Goal: Information Seeking & Learning: Compare options

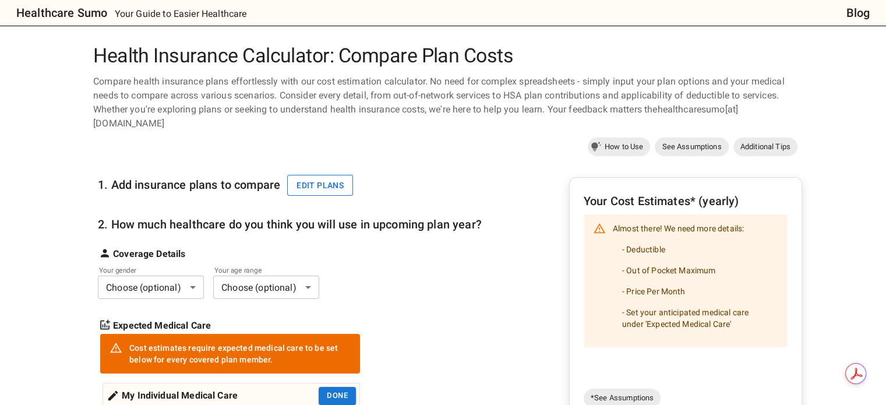
click at [300, 175] on button "Edit plans" at bounding box center [320, 186] width 66 height 22
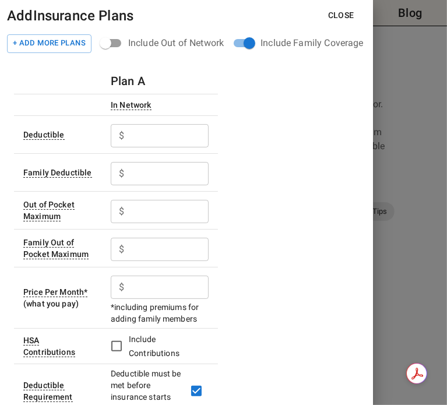
click at [129, 143] on input "text" at bounding box center [169, 135] width 80 height 23
type input "129"
drag, startPoint x: 169, startPoint y: 139, endPoint x: 93, endPoint y: 135, distance: 76.4
click at [93, 135] on tr "Deductible $ 129 ​" at bounding box center [116, 134] width 204 height 38
click at [151, 294] on input "text" at bounding box center [169, 286] width 80 height 23
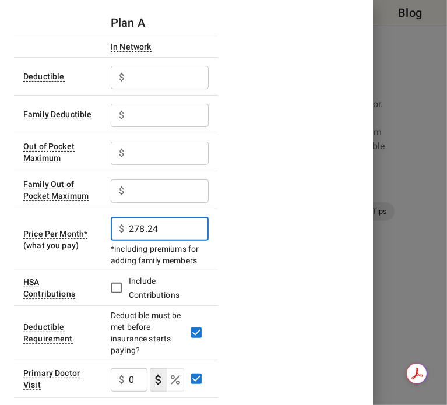
scroll to position [116, 0]
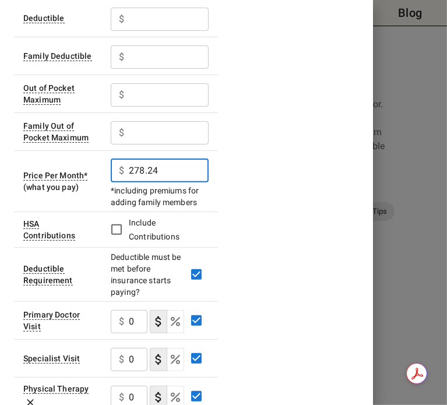
type input "278.24"
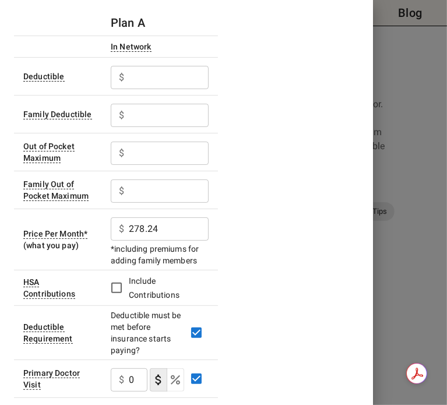
click at [156, 76] on input "text" at bounding box center [169, 77] width 80 height 23
type input "4500"
click at [153, 89] on input "text" at bounding box center [169, 77] width 80 height 23
type input "9000"
click at [148, 153] on input "text" at bounding box center [169, 152] width 80 height 23
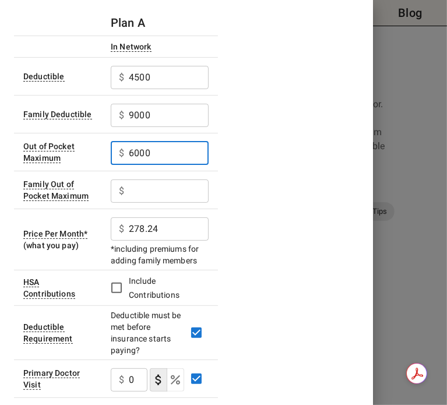
type input "6000"
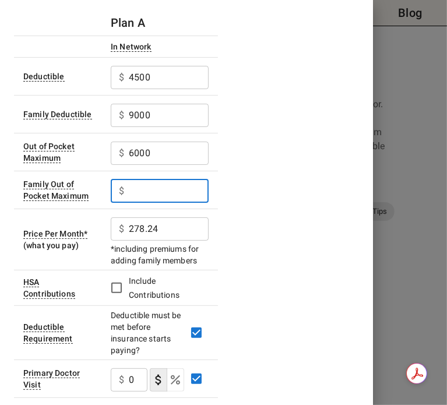
click at [185, 183] on input "text" at bounding box center [169, 190] width 80 height 23
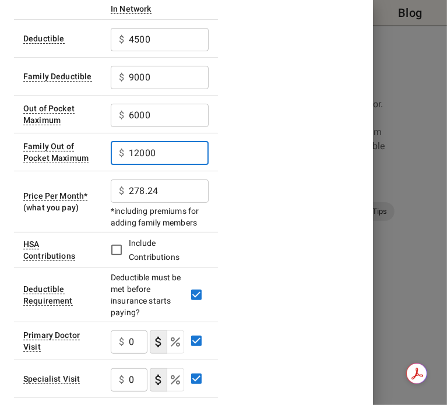
scroll to position [116, 0]
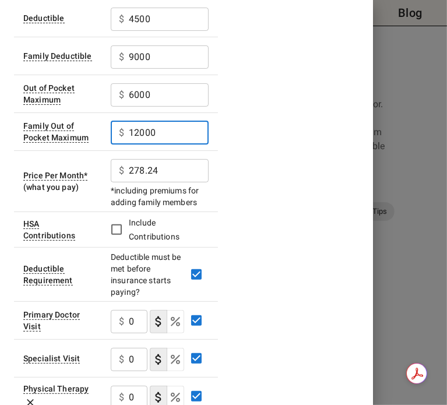
type input "12000"
click at [154, 228] on span "Include Contributions" at bounding box center [164, 229] width 70 height 28
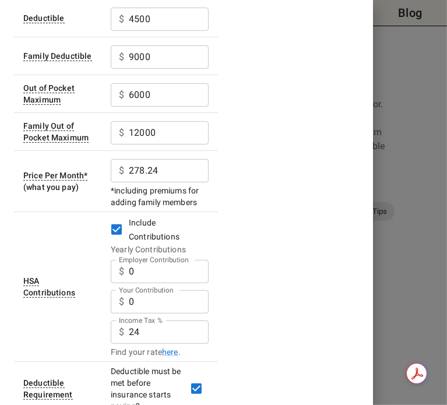
click at [147, 283] on input "0" at bounding box center [169, 271] width 80 height 23
type input "2500"
click at [176, 272] on input "0" at bounding box center [169, 271] width 80 height 23
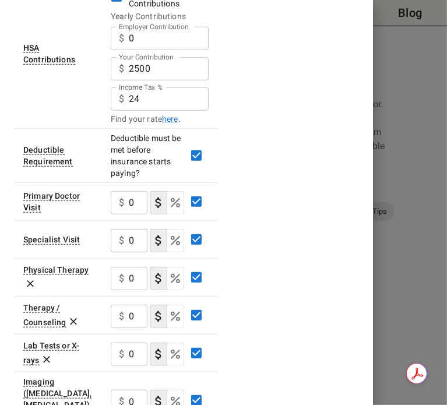
scroll to position [408, 0]
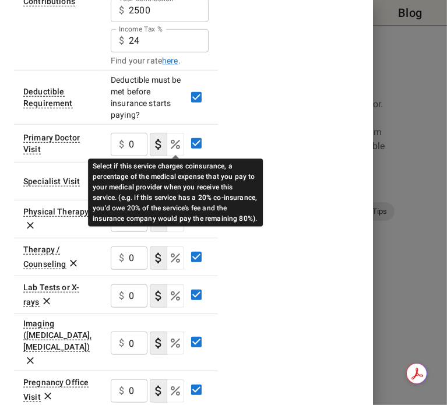
click at [177, 139] on icon "Select if this service charges coinsurance, a percentage of the medical expense…" at bounding box center [175, 144] width 14 height 14
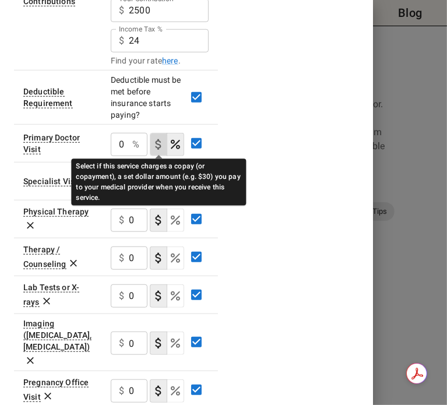
click at [160, 139] on icon "Select if this service charges a copay (or copayment), a set dollar amount (e.g…" at bounding box center [158, 144] width 14 height 14
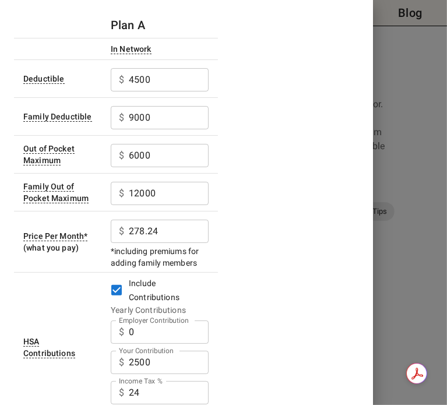
scroll to position [0, 0]
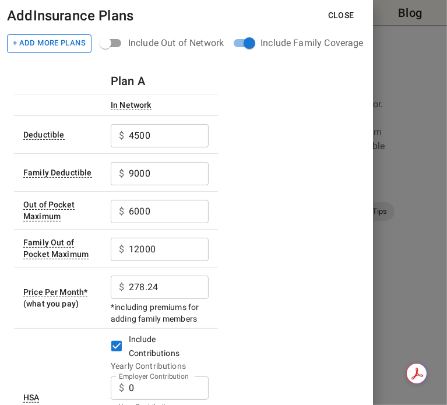
click at [68, 46] on button "+ Add More Plans" at bounding box center [49, 43] width 84 height 19
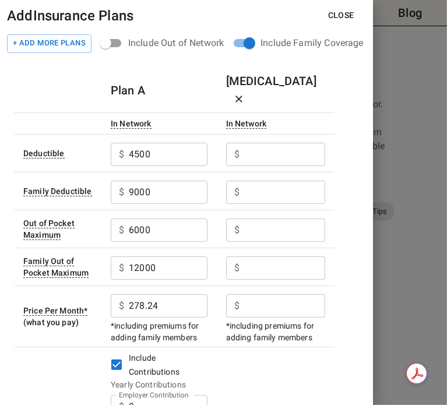
click at [207, 143] on input "Employer Contribution" at bounding box center [168, 154] width 79 height 23
type input "1650"
click at [207, 166] on input "Employer Contribution" at bounding box center [168, 154] width 79 height 23
type input "3300"
click at [207, 166] on input "Employer Contribution" at bounding box center [168, 154] width 79 height 23
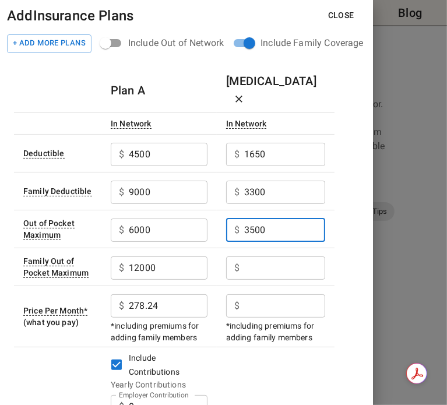
type input "3500"
click at [207, 166] on input "Employer Contribution" at bounding box center [168, 154] width 79 height 23
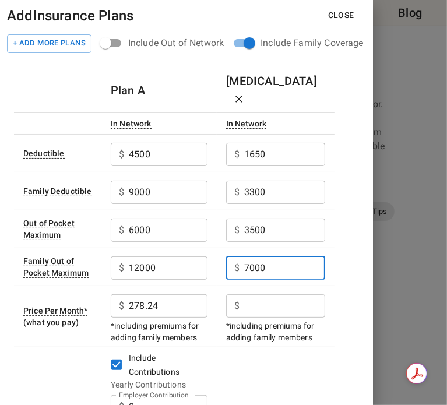
type input "7000"
click at [207, 166] on input "Employer Contribution" at bounding box center [168, 154] width 79 height 23
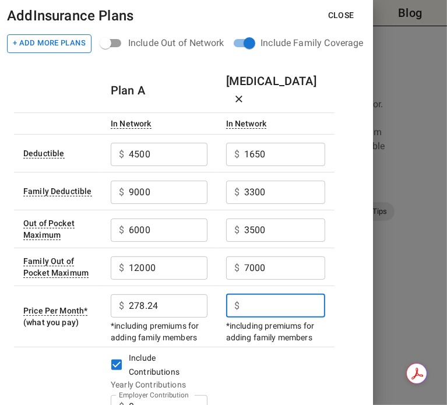
click at [51, 45] on button "+ Add More Plans" at bounding box center [49, 43] width 84 height 19
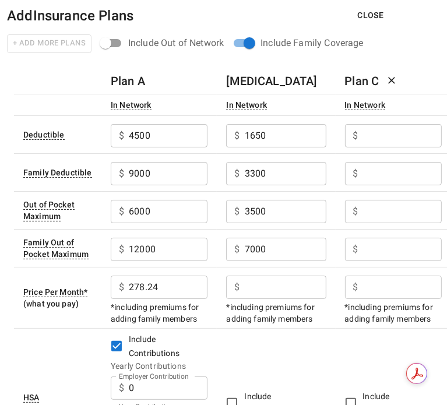
click at [207, 134] on input "Employer Contribution" at bounding box center [168, 135] width 79 height 23
type input "600"
click at [207, 147] on input "Employer Contribution" at bounding box center [168, 135] width 79 height 23
type input "1200"
click at [207, 147] on input "Employer Contribution" at bounding box center [168, 135] width 79 height 23
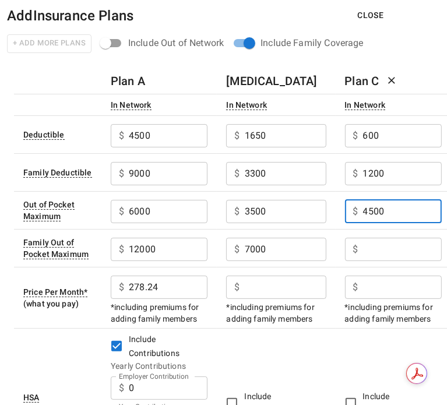
type input "4500"
click at [207, 147] on input "Employer Contribution" at bounding box center [168, 135] width 79 height 23
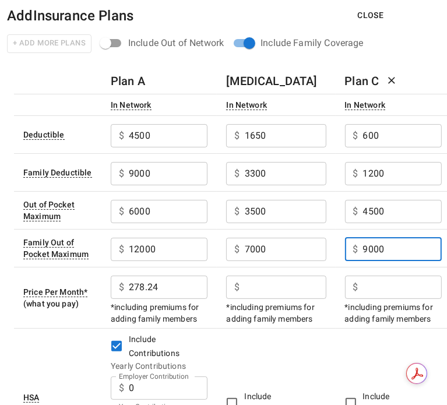
type input "9000"
click at [207, 147] on input "Employer Contribution" at bounding box center [168, 135] width 79 height 23
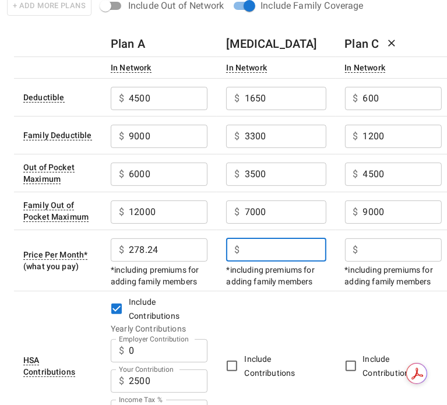
scroll to position [58, 0]
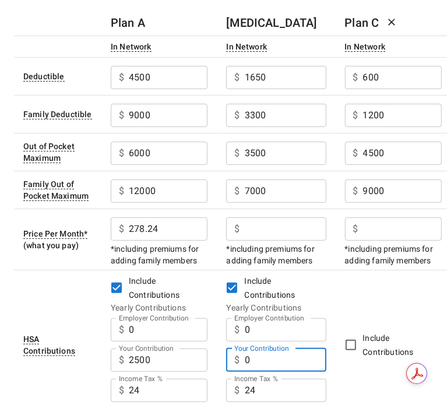
drag, startPoint x: 270, startPoint y: 362, endPoint x: 233, endPoint y: 359, distance: 36.8
click at [233, 359] on div "$ 0 Your Contribution" at bounding box center [276, 359] width 100 height 23
type input "2500"
click at [207, 89] on input "Employer Contribution" at bounding box center [168, 77] width 79 height 23
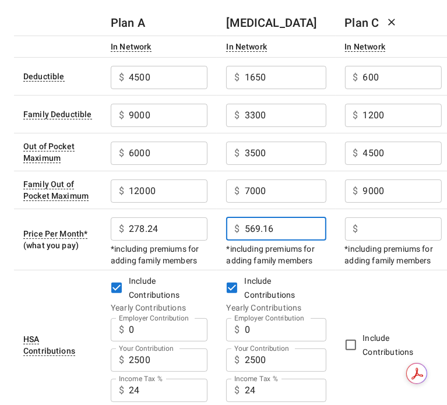
type input "569.16"
click at [207, 89] on input "Employer Contribution" at bounding box center [168, 77] width 79 height 23
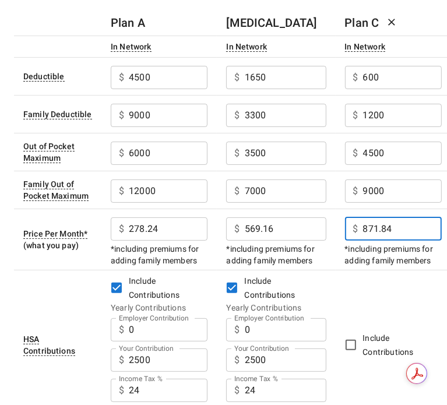
type input "871.84"
click at [372, 291] on td "Include Contributions" at bounding box center [393, 345] width 116 height 150
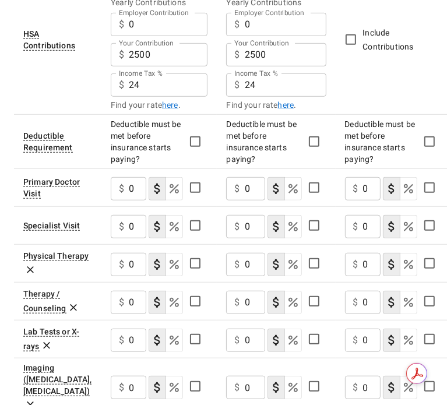
scroll to position [336, 0]
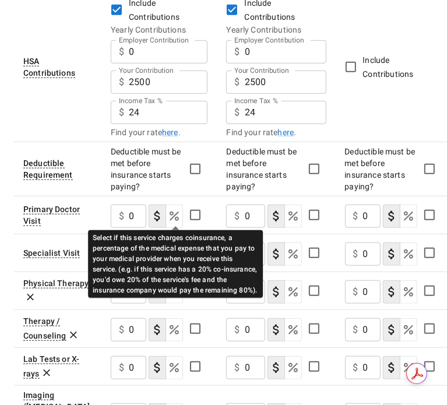
click at [171, 213] on icon "Select if this service charges coinsurance, a percentage of the medical expense…" at bounding box center [173, 215] width 9 height 9
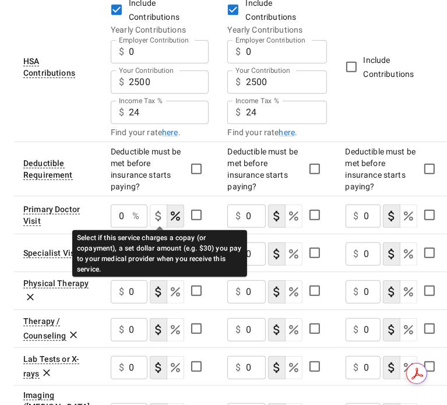
click at [162, 215] on icon "Select if this service charges a copay (or copayment), a set dollar amount (e.g…" at bounding box center [158, 216] width 14 height 14
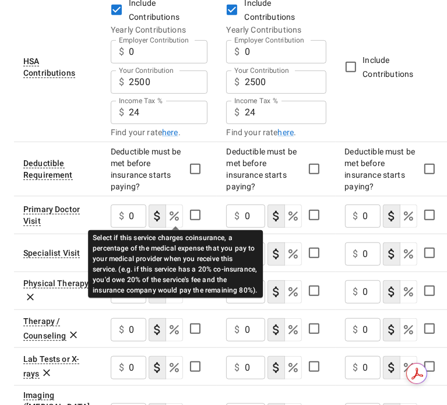
click at [174, 215] on icon "Select if this service charges coinsurance, a percentage of the medical expense…" at bounding box center [173, 215] width 9 height 9
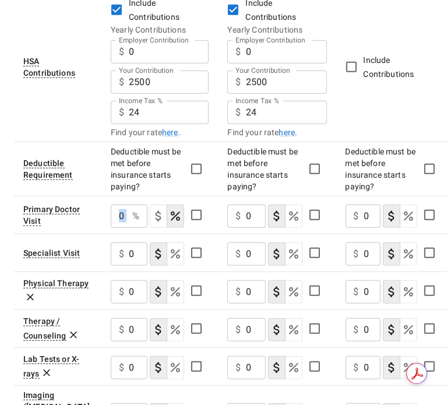
drag, startPoint x: 130, startPoint y: 210, endPoint x: 111, endPoint y: 209, distance: 18.7
click at [111, 209] on div "0 % ​" at bounding box center [129, 215] width 37 height 23
type input "30"
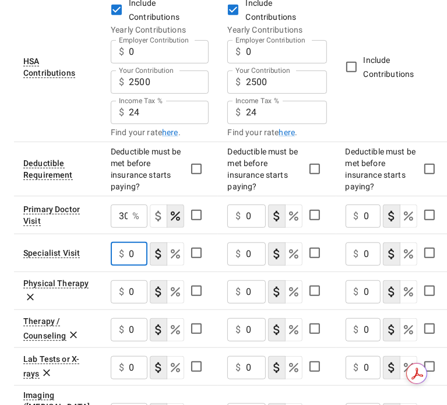
click at [140, 251] on input "0" at bounding box center [138, 253] width 19 height 23
type input "30"
click at [252, 217] on input "0" at bounding box center [256, 215] width 20 height 23
type input "20"
click at [246, 228] on input "0" at bounding box center [256, 215] width 20 height 23
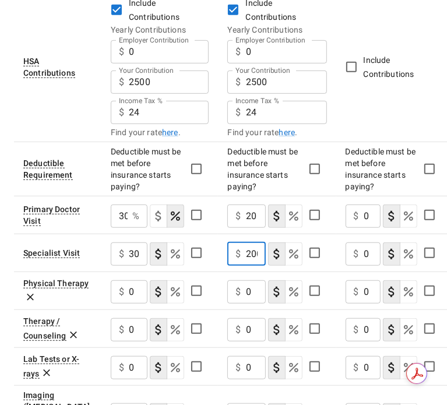
scroll to position [0, 1]
type input "200"
click at [129, 291] on input "0" at bounding box center [138, 291] width 19 height 23
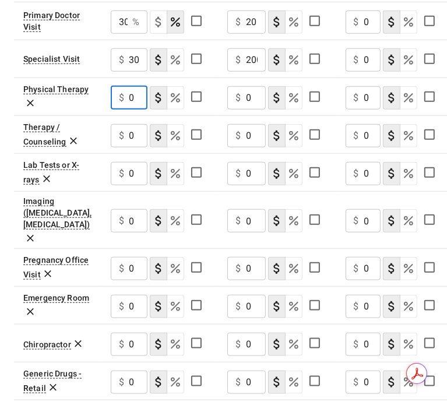
scroll to position [511, 0]
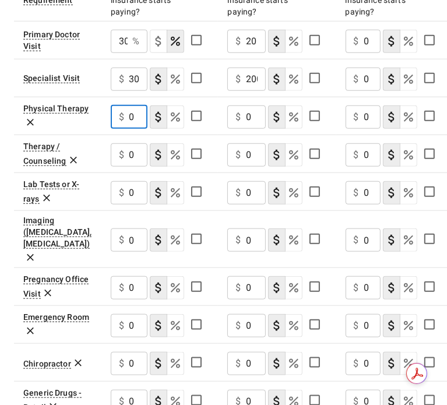
click at [125, 230] on div "$ 0 ​" at bounding box center [129, 239] width 37 height 23
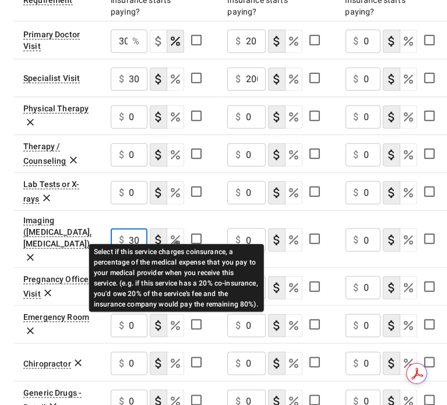
type input "30"
click at [172, 233] on icon "Select if this service charges coinsurance, a percentage of the medical expense…" at bounding box center [175, 240] width 14 height 14
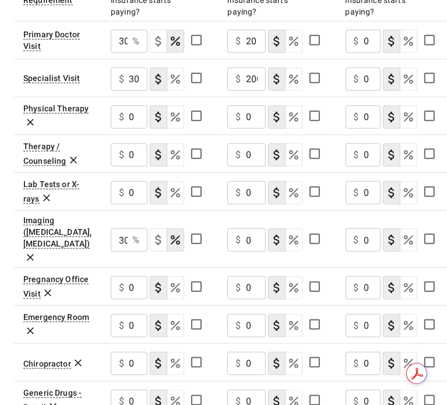
click at [176, 82] on icon "Select if this service charges coinsurance, a percentage of the medical expense…" at bounding box center [175, 79] width 14 height 14
click at [254, 53] on input "0" at bounding box center [256, 41] width 20 height 23
type input "20"
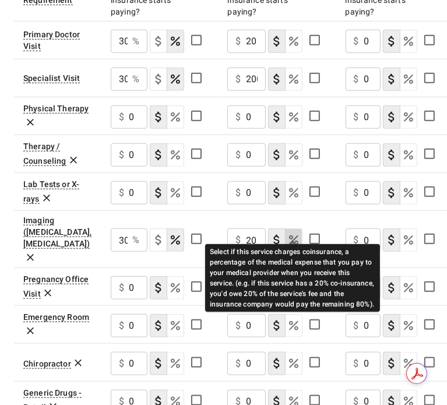
click at [287, 233] on icon "Select if this service charges coinsurance, a percentage of the medical expense…" at bounding box center [293, 240] width 14 height 14
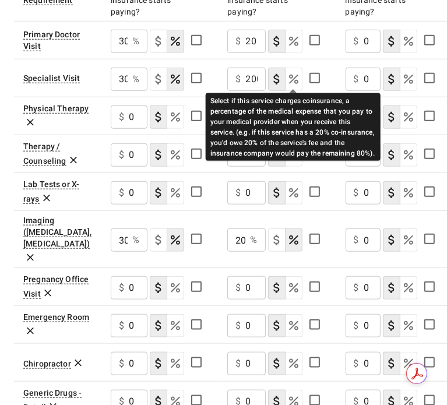
click at [288, 81] on icon "Select if this service charges coinsurance, a percentage of the medical expense…" at bounding box center [293, 79] width 14 height 14
type input "20"
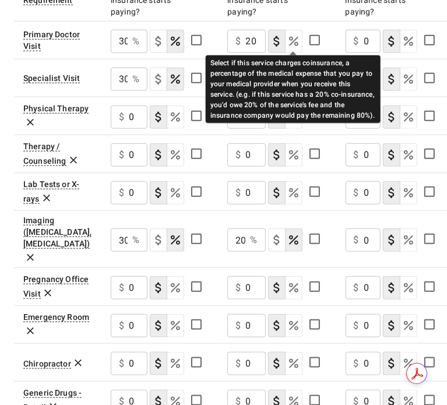
click at [294, 44] on icon "Select if this service charges coinsurance, a percentage of the medical expense…" at bounding box center [293, 41] width 9 height 9
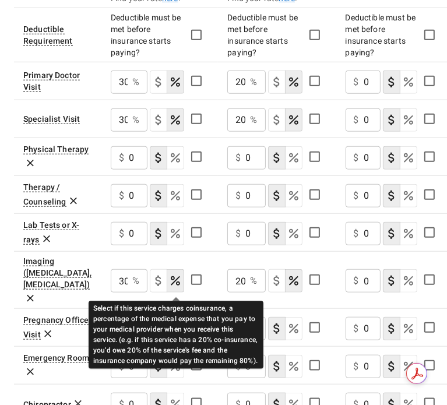
scroll to position [452, 0]
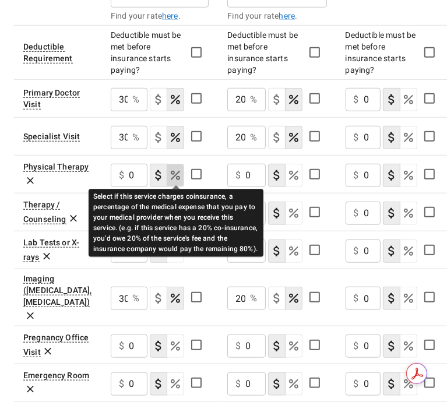
click at [175, 174] on icon "Select if this service charges coinsurance, a percentage of the medical expense…" at bounding box center [175, 175] width 9 height 9
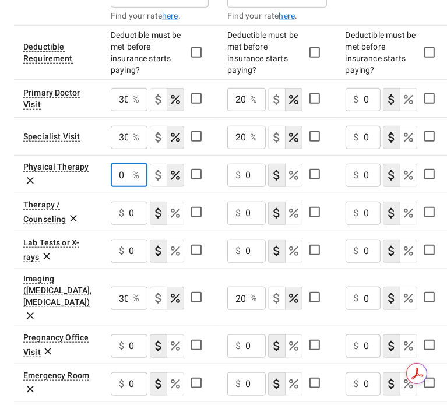
click at [123, 175] on input "0" at bounding box center [119, 175] width 17 height 23
type input "30"
drag, startPoint x: 255, startPoint y: 172, endPoint x: 221, endPoint y: 167, distance: 34.7
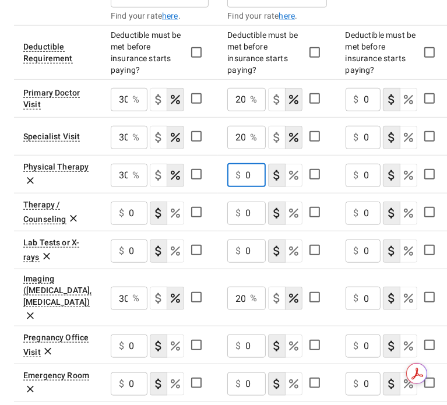
click at [221, 167] on td "$ 0 ​" at bounding box center [277, 174] width 118 height 38
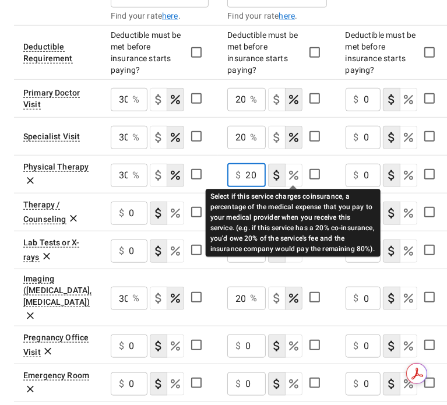
type input "20"
click at [293, 173] on icon "Select if this service charges coinsurance, a percentage of the medical expense…" at bounding box center [293, 175] width 9 height 9
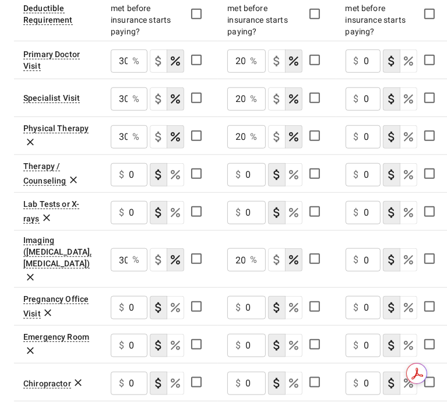
scroll to position [511, 0]
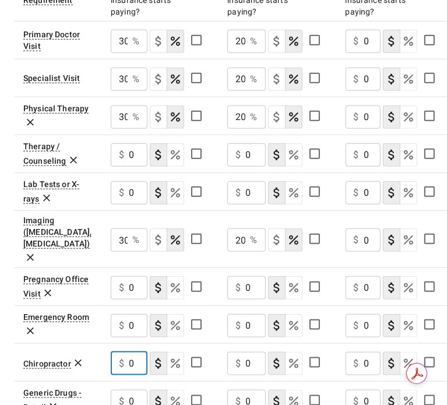
drag, startPoint x: 141, startPoint y: 343, endPoint x: 116, endPoint y: 342, distance: 24.5
click at [116, 352] on div "$ 0 ​" at bounding box center [129, 363] width 37 height 23
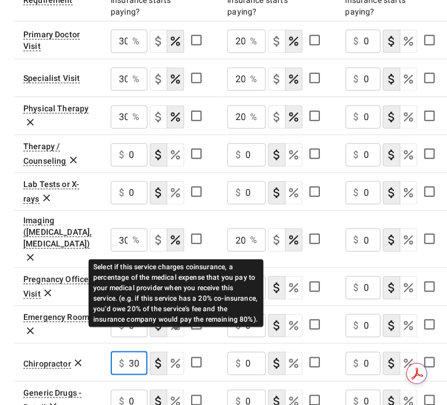
type input "30"
click at [177, 359] on icon "Select if this service charges coinsurance, a percentage of the medical expense…" at bounding box center [175, 363] width 9 height 9
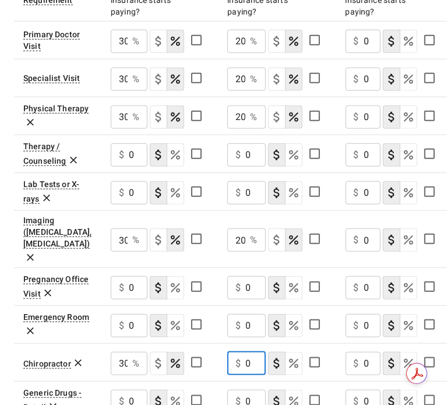
drag, startPoint x: 254, startPoint y: 339, endPoint x: 239, endPoint y: 342, distance: 14.7
click at [239, 352] on div "$ 0 ​" at bounding box center [246, 363] width 38 height 23
type input "20"
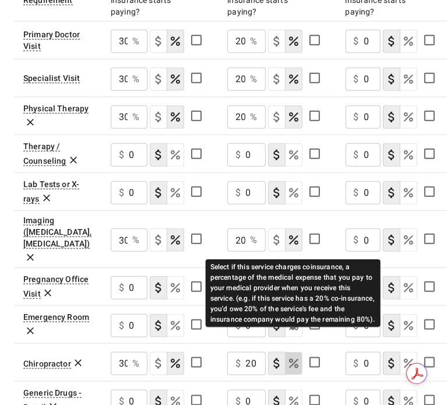
click at [295, 356] on icon "Select if this service charges coinsurance, a percentage of the medical expense…" at bounding box center [293, 363] width 14 height 14
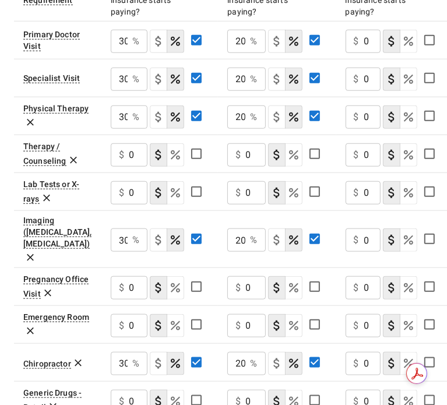
scroll to position [569, 0]
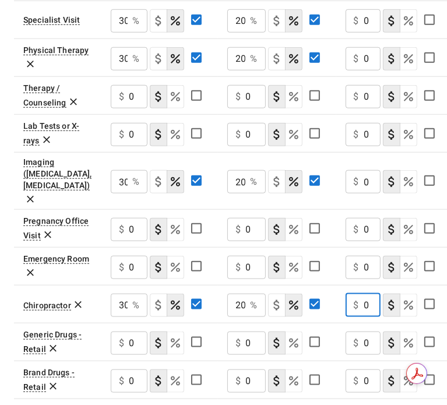
drag, startPoint x: 370, startPoint y: 284, endPoint x: 353, endPoint y: 284, distance: 17.5
click at [353, 293] on div "$ 0 ​" at bounding box center [362, 304] width 35 height 23
type input "40"
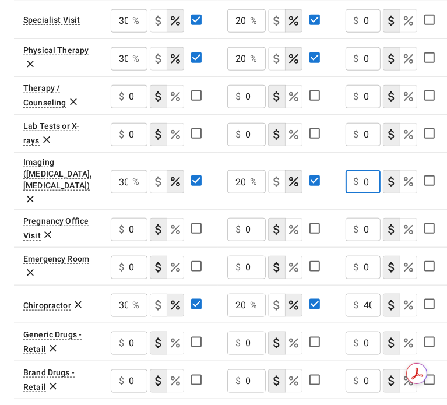
drag, startPoint x: 366, startPoint y: 172, endPoint x: 359, endPoint y: 172, distance: 7.6
click at [359, 172] on div "$ 0 ​" at bounding box center [362, 181] width 35 height 23
type input "20"
click at [409, 175] on icon "Select if this service charges coinsurance, a percentage of the medical expense…" at bounding box center [408, 182] width 14 height 14
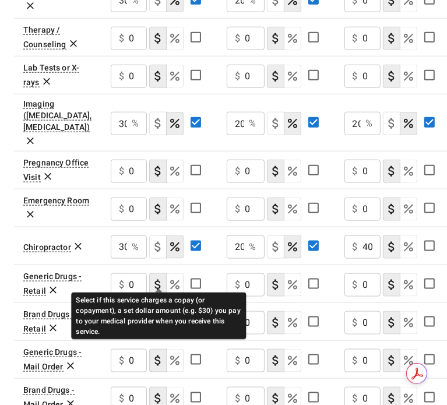
scroll to position [569, 0]
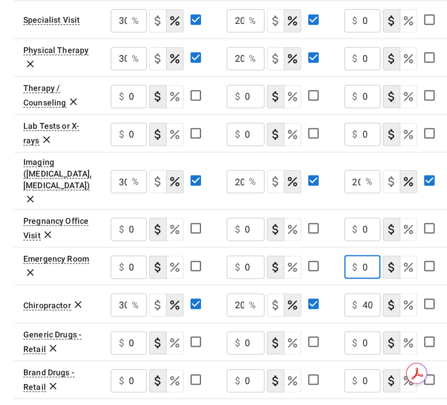
drag, startPoint x: 366, startPoint y: 246, endPoint x: 352, endPoint y: 244, distance: 14.7
click at [352, 256] on div "$ 0 ​" at bounding box center [362, 267] width 36 height 23
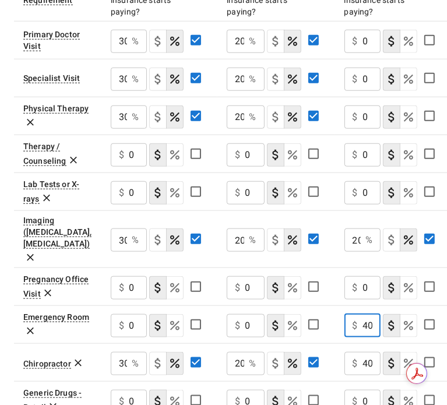
type input "40"
drag, startPoint x: 373, startPoint y: 76, endPoint x: 347, endPoint y: 76, distance: 26.2
click at [347, 76] on div "$ 0 ​" at bounding box center [362, 79] width 36 height 23
type input "40"
drag, startPoint x: 370, startPoint y: 44, endPoint x: 327, endPoint y: 46, distance: 43.1
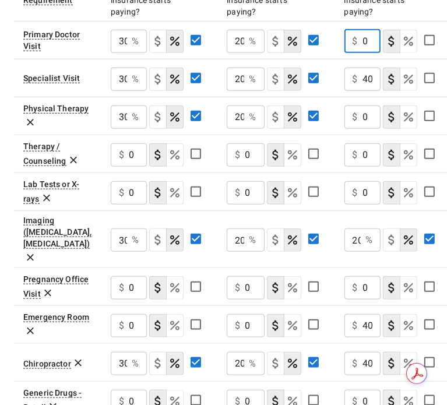
click at [327, 46] on tr "Primary Doctor Visit 30 % ​ 20 % ​ $ 0 ​" at bounding box center [232, 40] width 437 height 38
type input "20"
click at [333, 53] on td "20 % ​" at bounding box center [275, 40] width 117 height 38
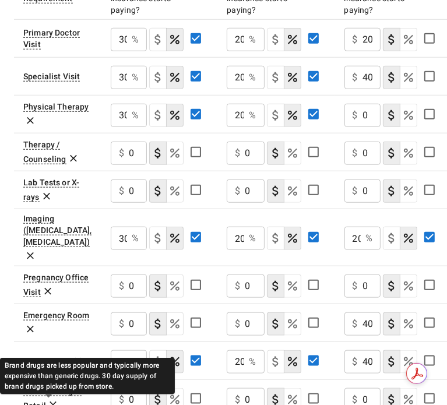
scroll to position [743, 0]
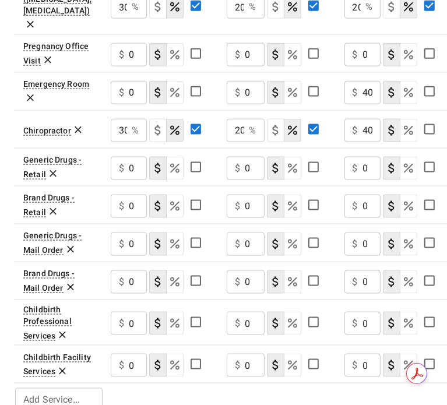
click at [71, 388] on div "Add Service... Add Service..." at bounding box center [58, 399] width 87 height 23
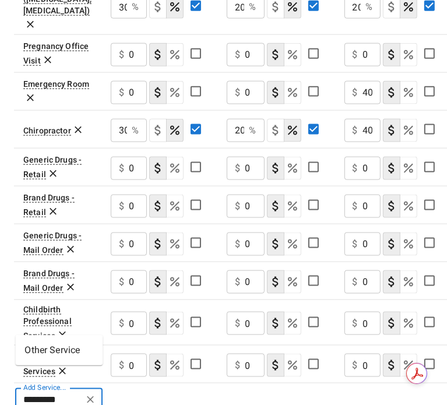
type input "*********"
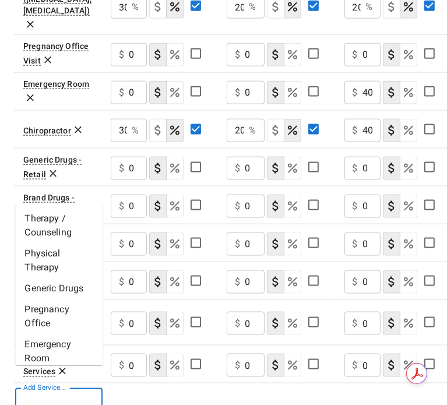
click at [62, 388] on div "Add Service... Add Service..." at bounding box center [58, 399] width 87 height 23
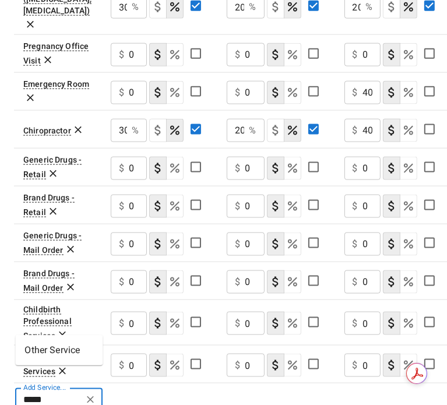
type input "******"
drag, startPoint x: 62, startPoint y: 373, endPoint x: -1, endPoint y: 369, distance: 62.4
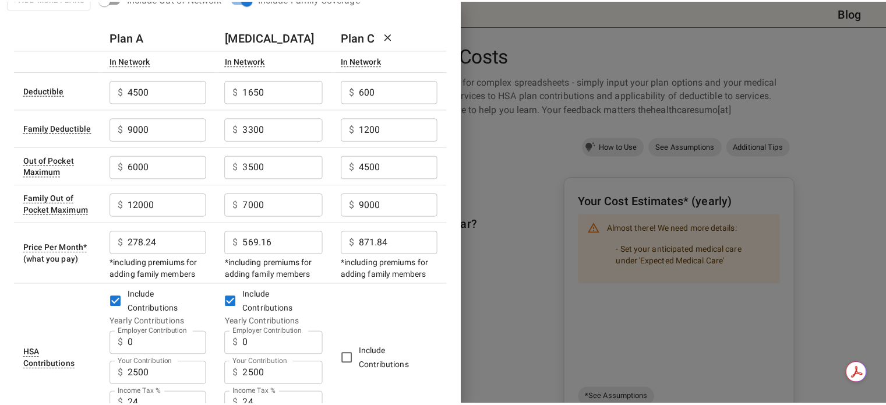
scroll to position [0, 0]
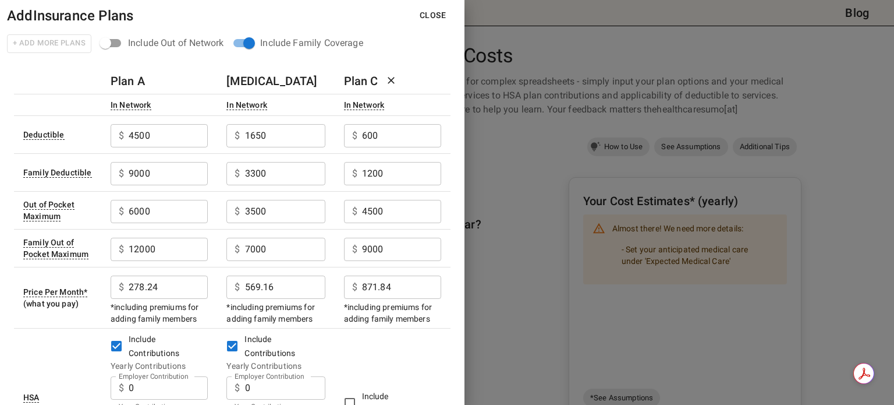
click at [434, 13] on button "Close" at bounding box center [432, 16] width 45 height 22
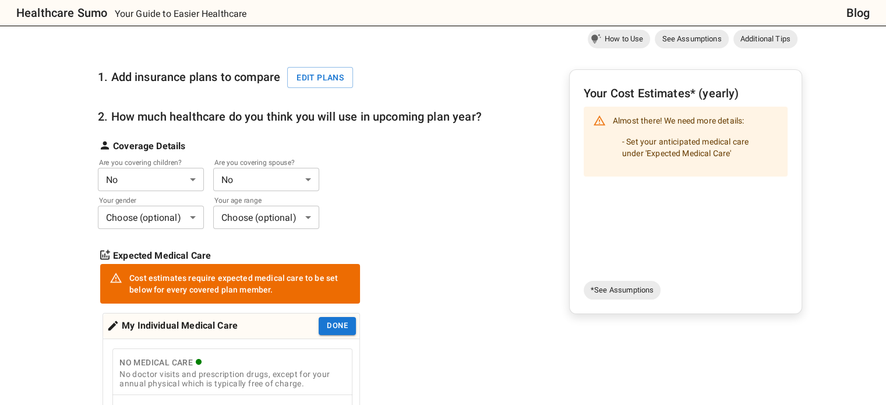
scroll to position [58, 0]
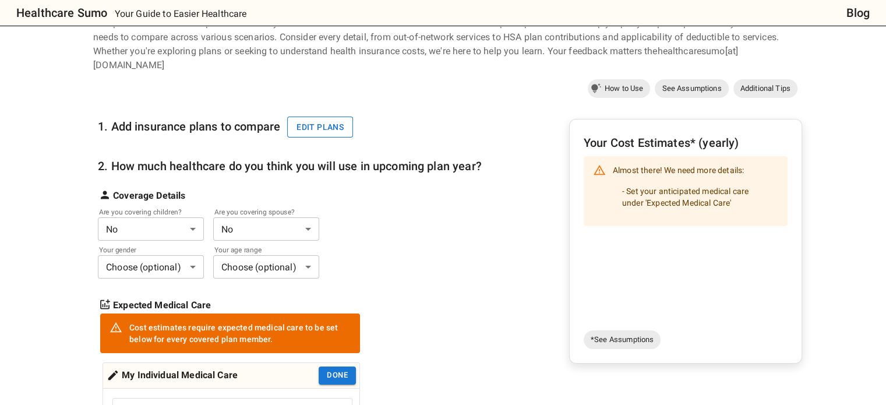
click at [309, 116] on button "Edit plans" at bounding box center [320, 127] width 66 height 22
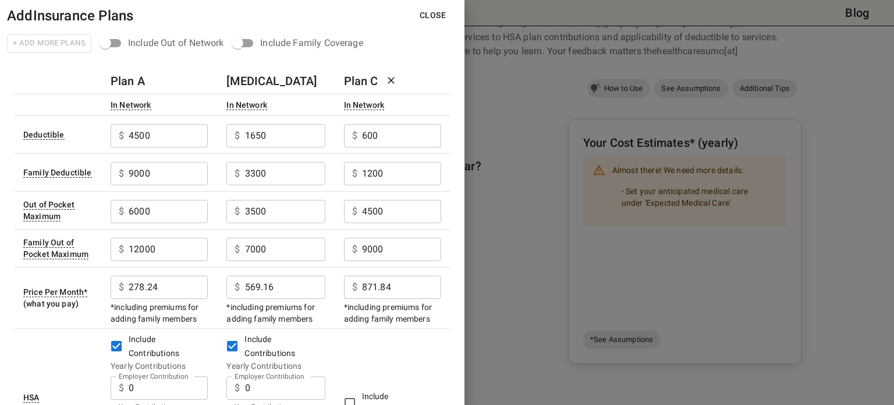
click at [438, 15] on button "Close" at bounding box center [432, 16] width 45 height 22
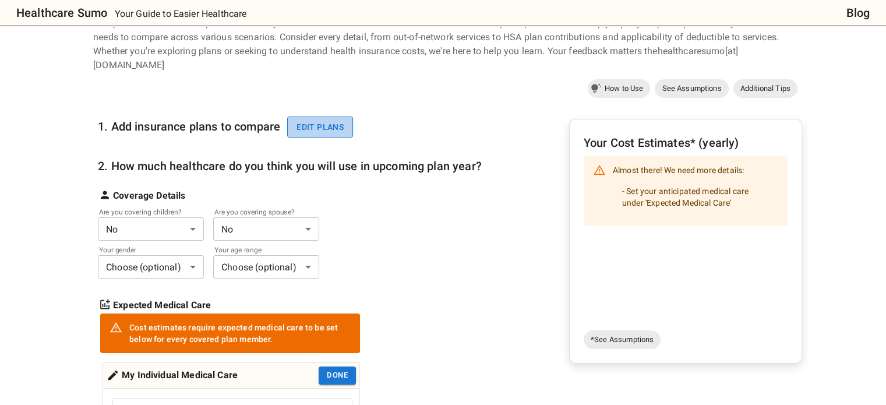
click at [324, 116] on button "Edit plans" at bounding box center [320, 127] width 66 height 22
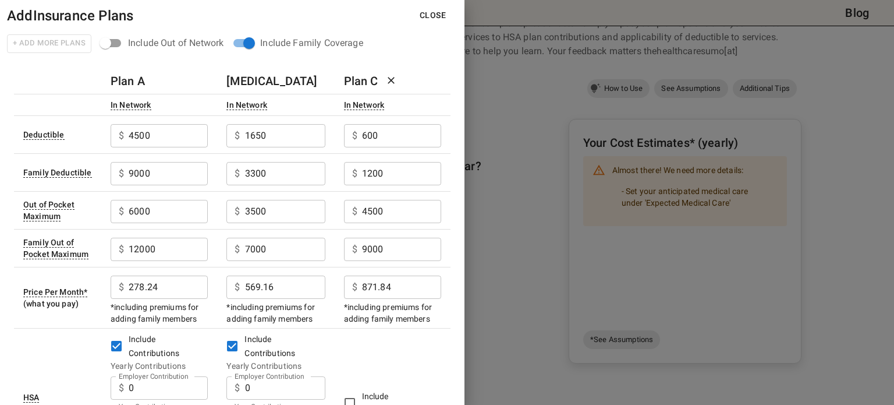
click at [437, 17] on button "Close" at bounding box center [432, 16] width 45 height 22
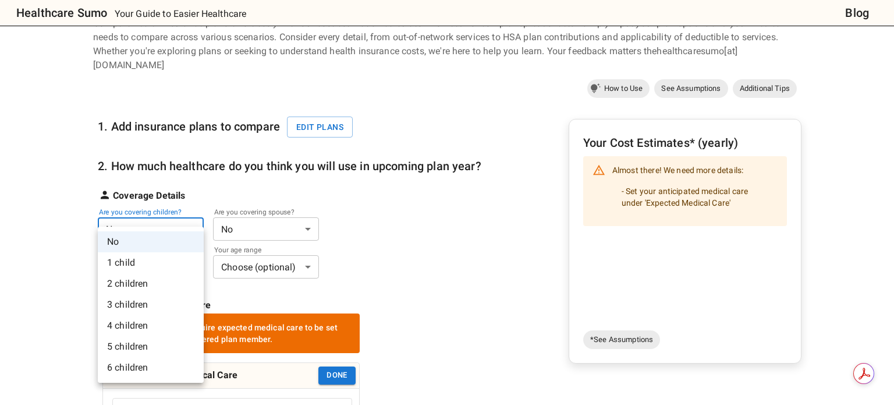
click at [161, 265] on li "1 child" at bounding box center [151, 262] width 106 height 21
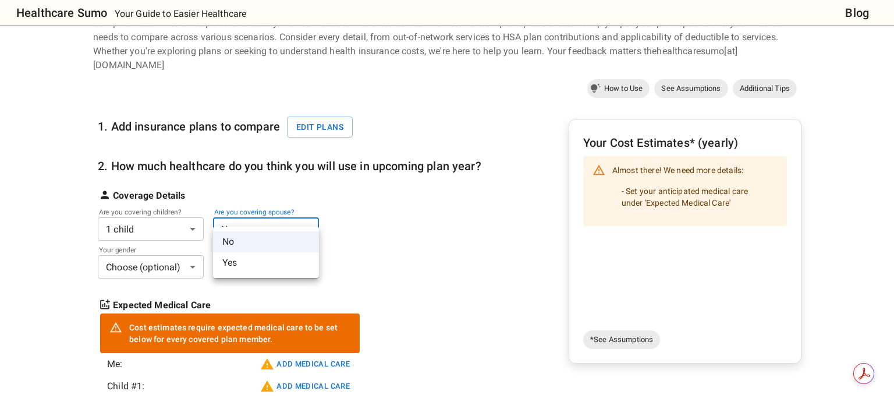
click at [234, 258] on li "Yes" at bounding box center [266, 262] width 106 height 21
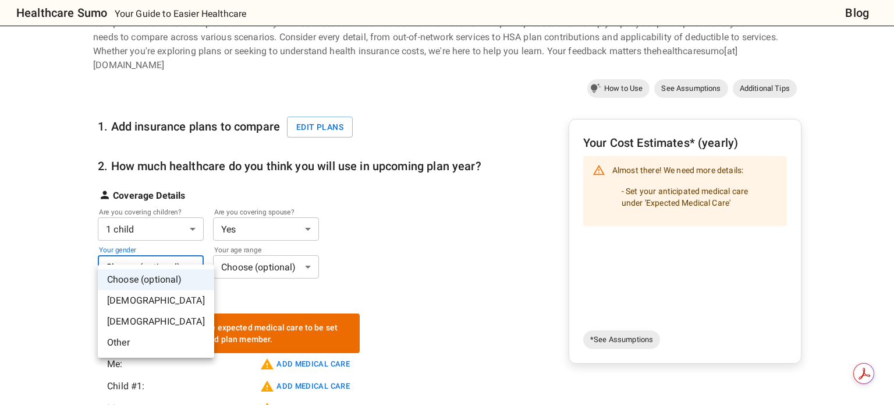
click at [69, 288] on div at bounding box center [447, 202] width 894 height 405
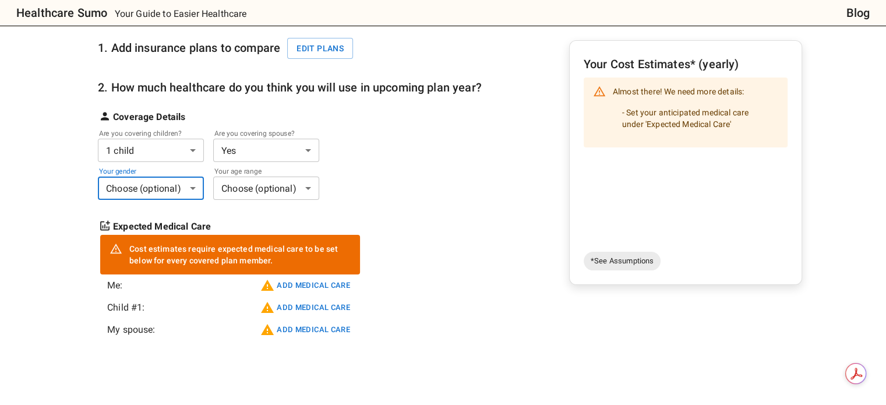
scroll to position [175, 0]
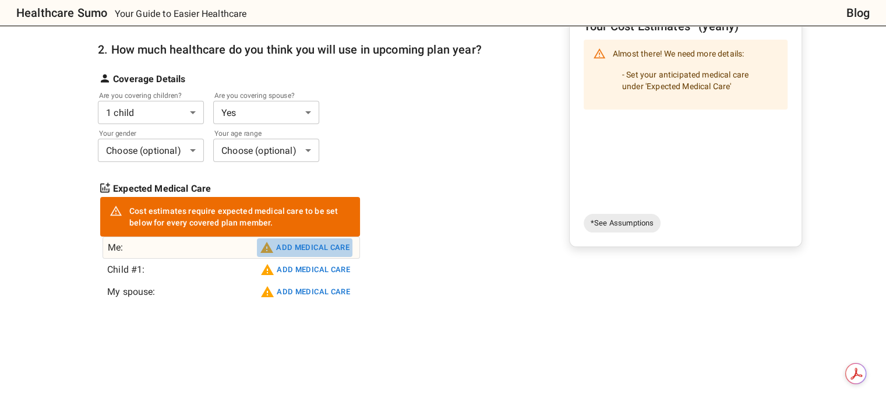
click at [291, 238] on button "Add medical care" at bounding box center [304, 247] width 95 height 19
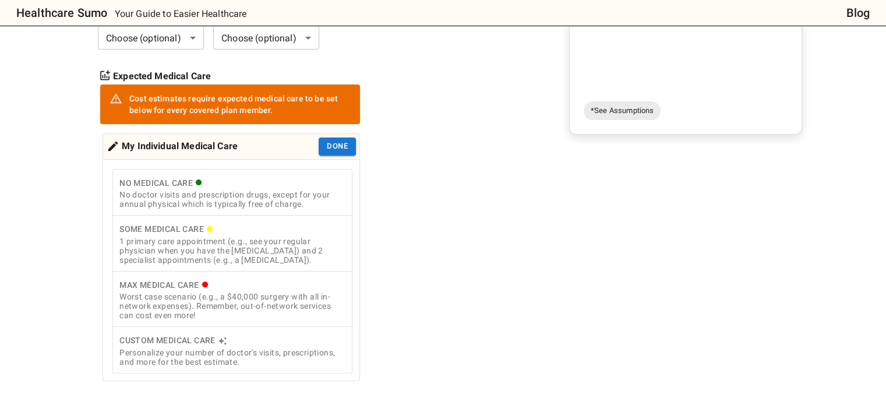
scroll to position [291, 0]
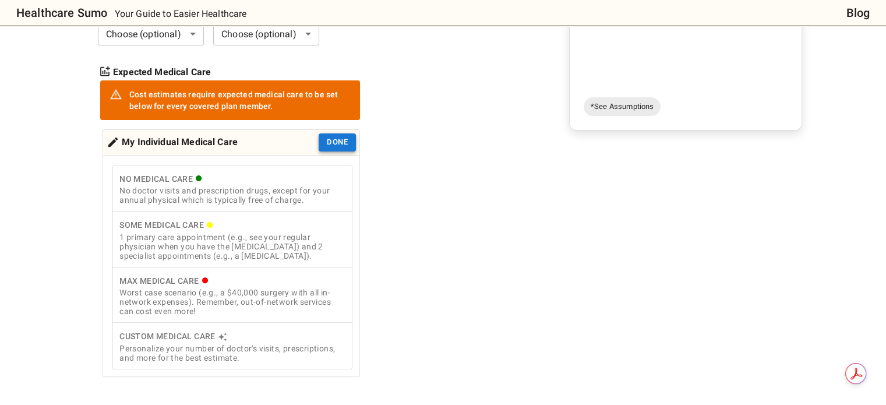
click at [332, 133] on button "Done" at bounding box center [336, 142] width 37 height 18
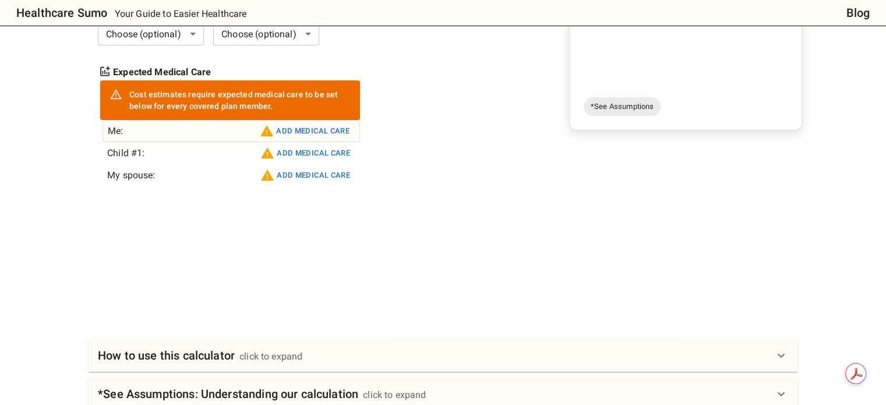
click at [298, 122] on button "Add medical care" at bounding box center [304, 131] width 95 height 19
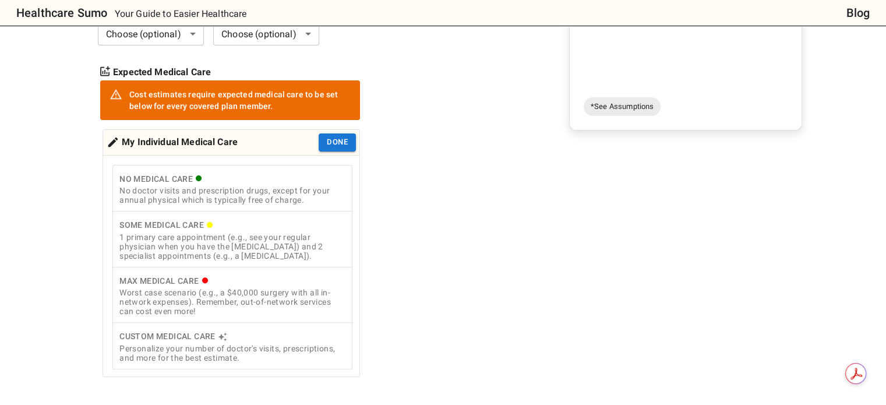
click at [210, 133] on div "My Individual Medical Care" at bounding box center [172, 142] width 131 height 18
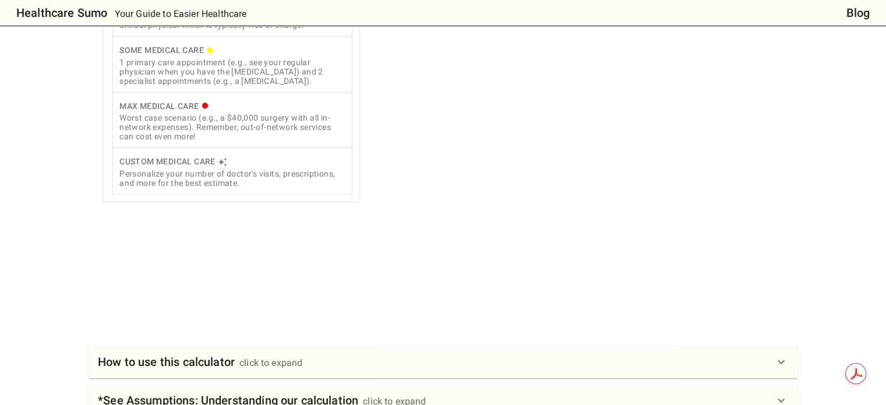
scroll to position [349, 0]
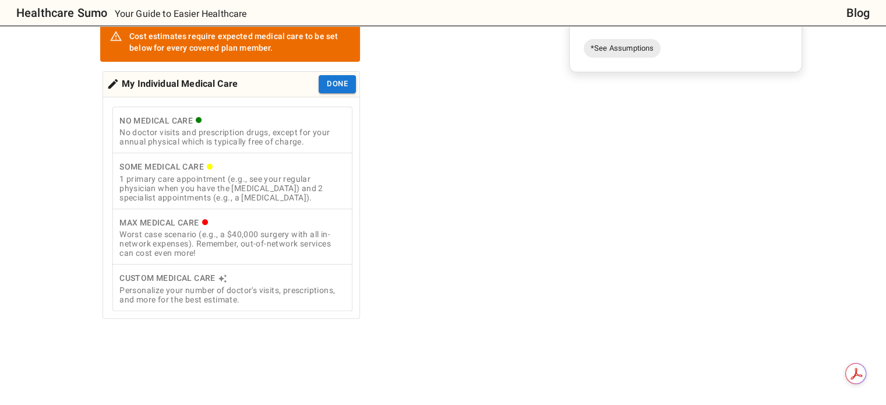
click at [224, 229] on div "Worst case scenario (e.g., a $40,000 surgery with all in-network expenses). Rem…" at bounding box center [232, 243] width 226 height 28
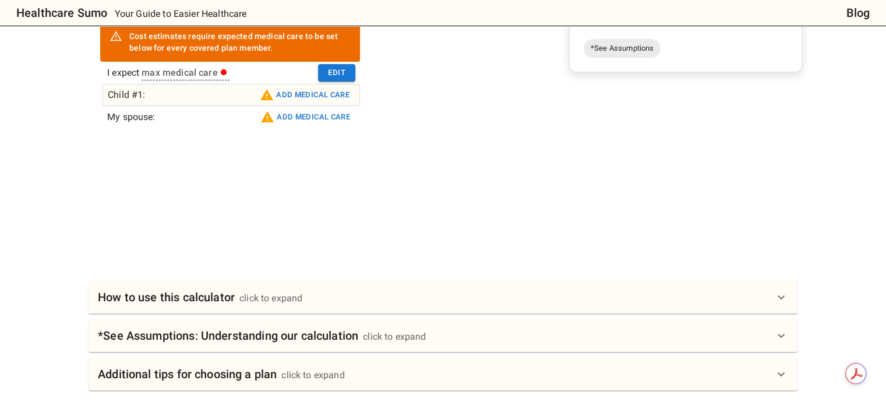
click at [286, 86] on button "Add medical care" at bounding box center [304, 95] width 95 height 19
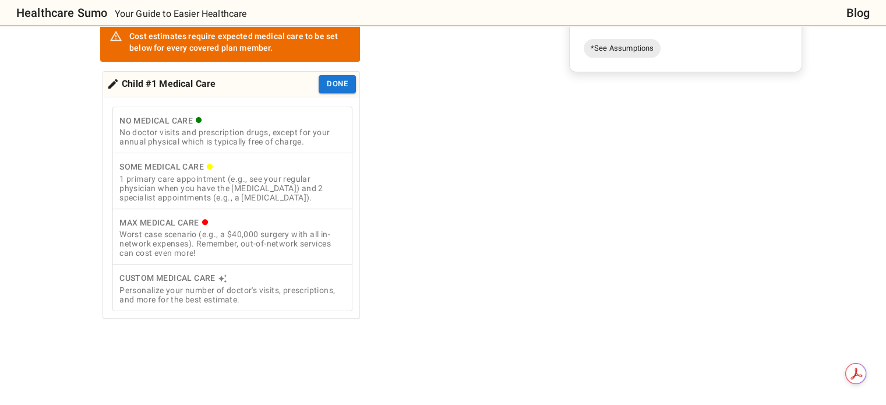
click at [219, 174] on div "1 primary care appointment (e.g., see your regular physician when you have the …" at bounding box center [232, 188] width 226 height 28
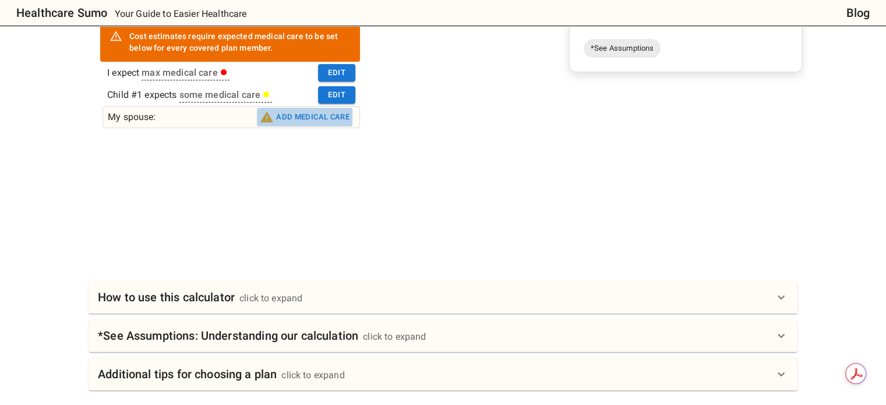
click at [293, 108] on button "Add medical care" at bounding box center [304, 117] width 95 height 19
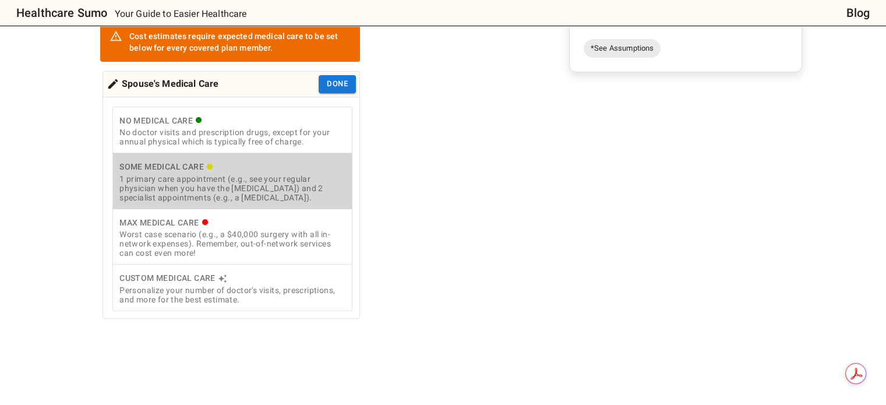
click at [249, 174] on div "1 primary care appointment (e.g., see your regular physician when you have the …" at bounding box center [232, 188] width 226 height 28
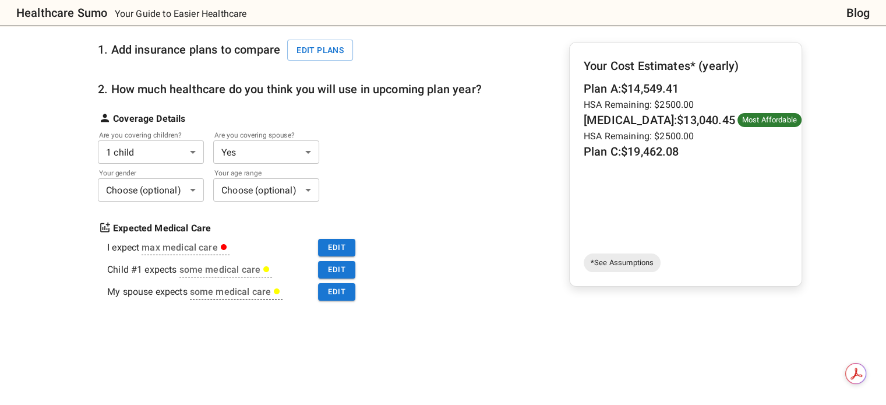
scroll to position [116, 0]
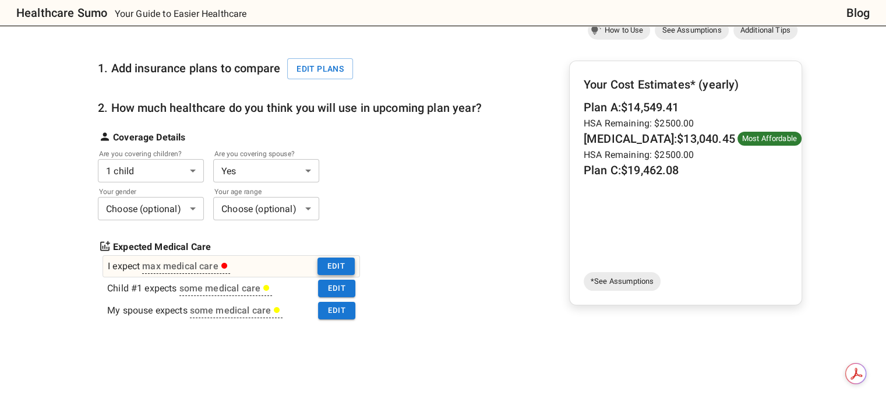
click at [342, 257] on button "Edit" at bounding box center [335, 266] width 37 height 18
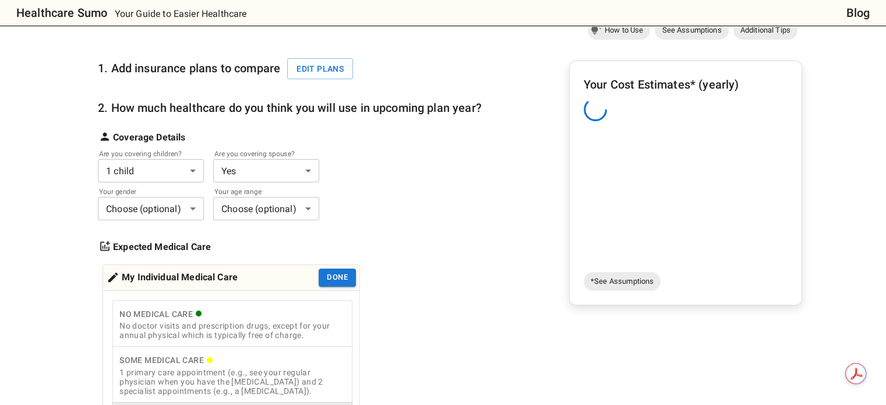
scroll to position [291, 0]
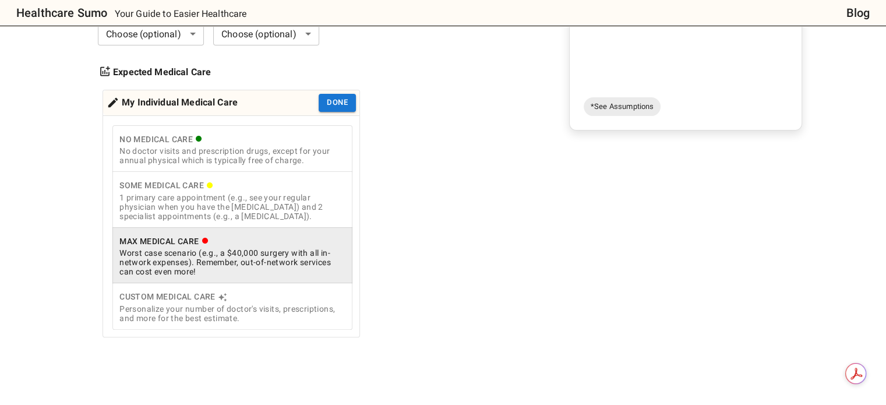
click at [216, 304] on div "Personalize your number of doctor's visits, prescriptions, and more for the bes…" at bounding box center [232, 313] width 226 height 19
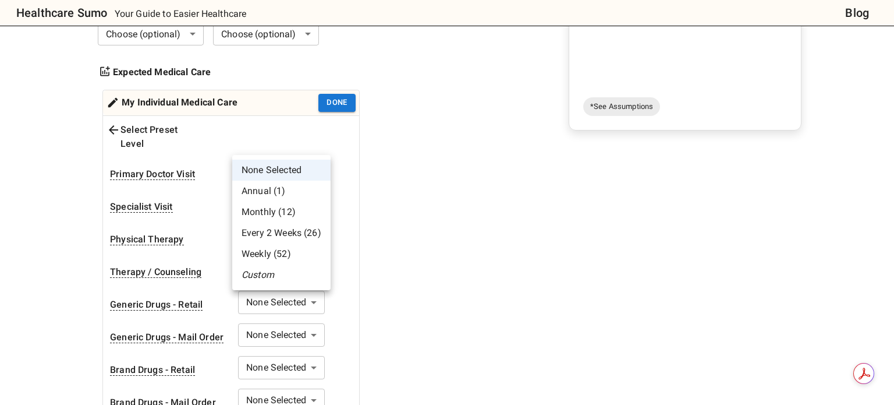
click at [264, 189] on li "Annual (1)" at bounding box center [281, 190] width 98 height 21
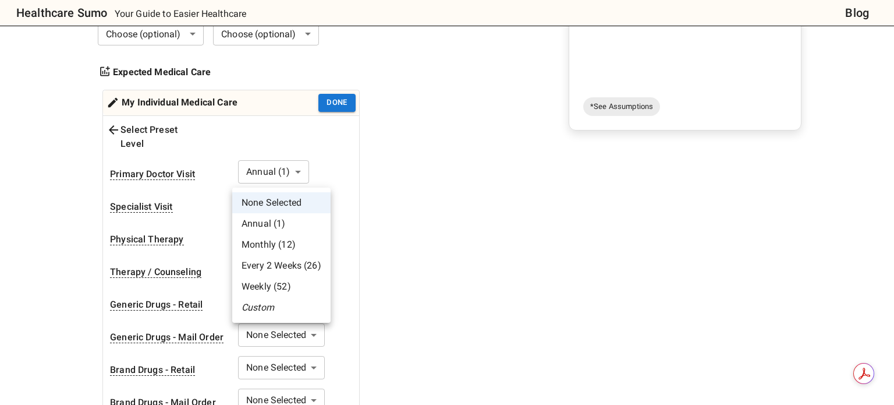
click at [261, 225] on li "Annual (1)" at bounding box center [281, 223] width 98 height 21
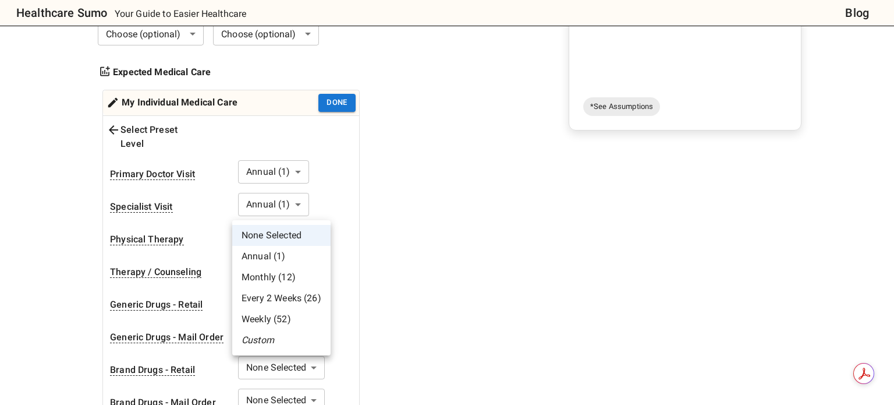
click at [48, 271] on div at bounding box center [447, 202] width 894 height 405
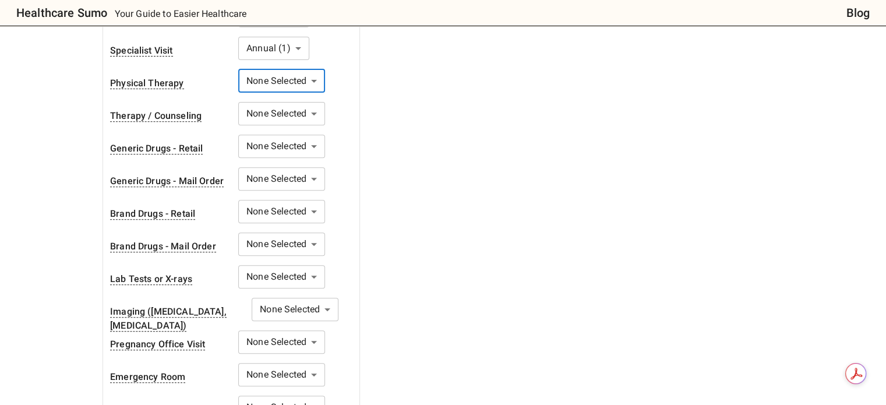
scroll to position [466, 0]
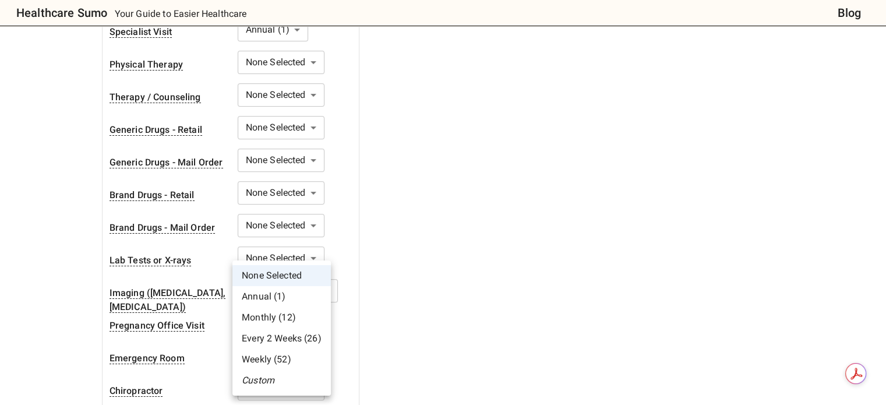
click at [282, 293] on body "Healthcare Sumo Your Guide to Easier Healthcare Blog Health Insurance Calculato…" at bounding box center [443, 246] width 886 height 1425
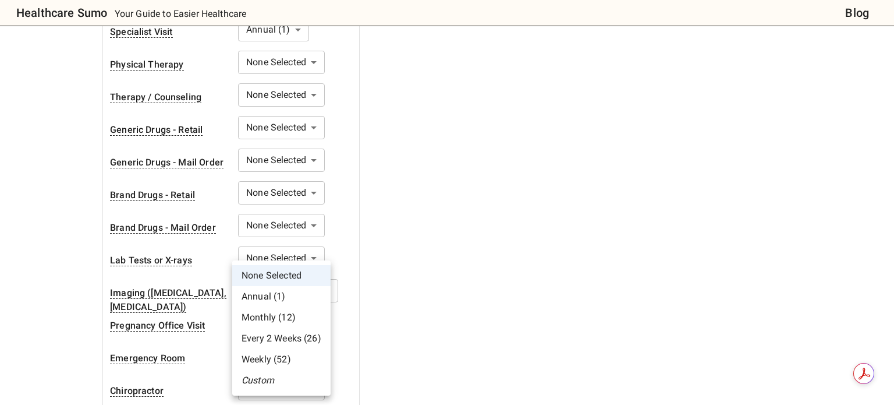
click at [291, 318] on li "Monthly (12)" at bounding box center [281, 317] width 98 height 21
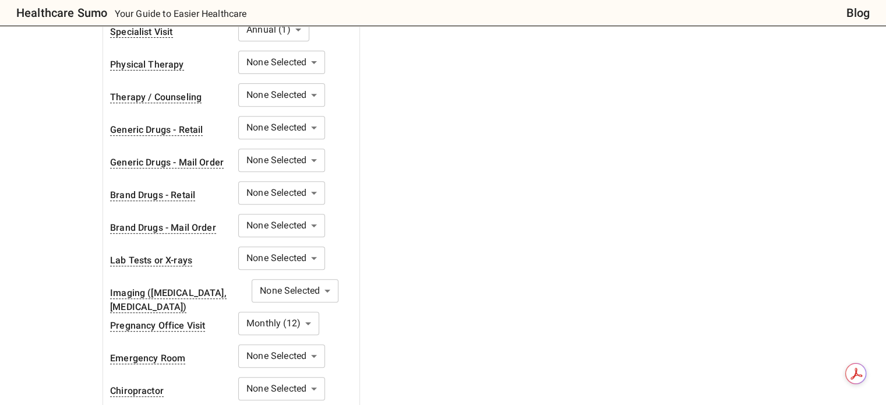
click at [258, 326] on body "Healthcare Sumo Your Guide to Easier Healthcare Blog Health Insurance Calculato…" at bounding box center [443, 246] width 886 height 1425
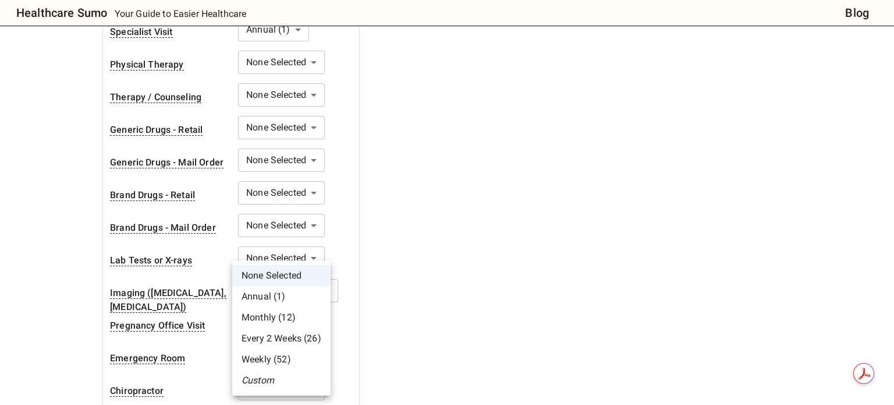
click at [268, 296] on li "Annual (1)" at bounding box center [281, 296] width 98 height 21
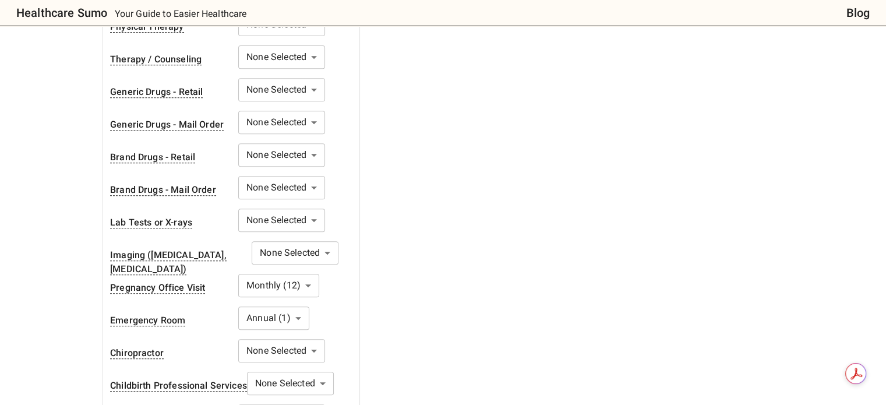
scroll to position [524, 0]
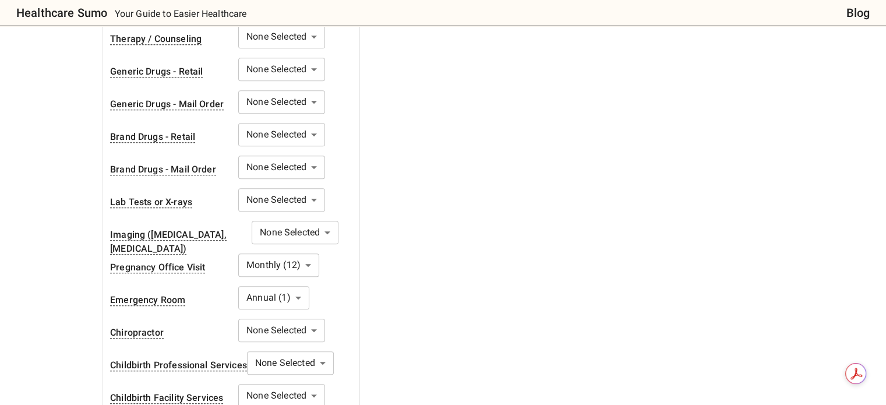
click at [252, 307] on body "Healthcare Sumo Your Guide to Easier Healthcare Blog Health Insurance Calculato…" at bounding box center [443, 188] width 886 height 1425
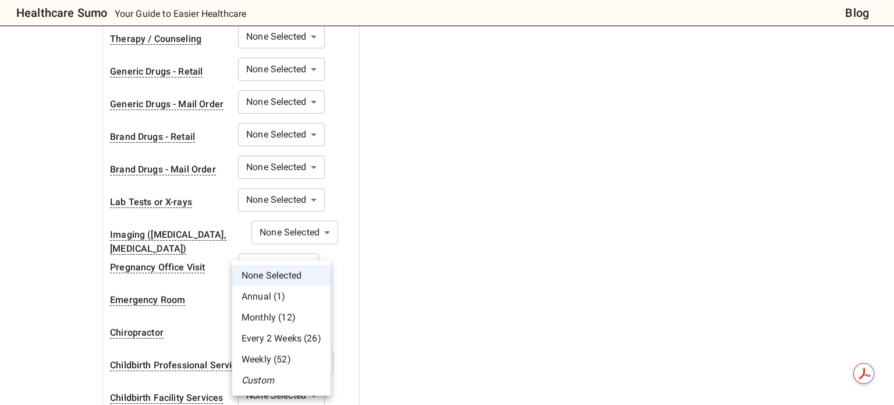
click at [266, 337] on li "Every 2 Weeks (26)" at bounding box center [281, 338] width 98 height 21
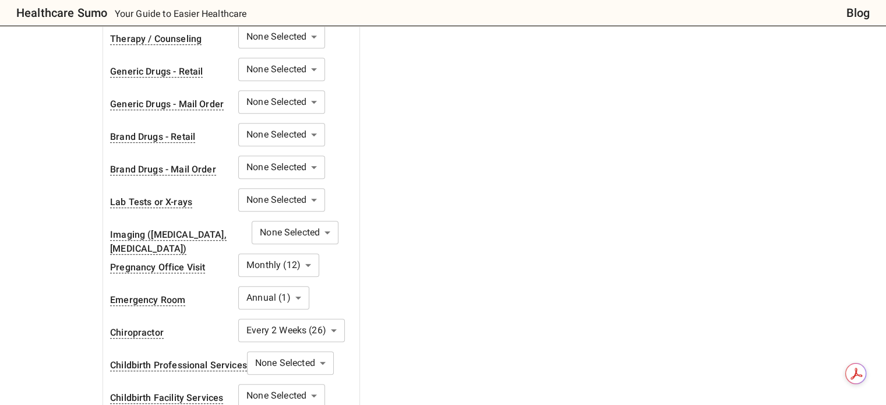
click at [271, 329] on body "Healthcare Sumo Your Guide to Easier Healthcare Blog Health Insurance Calculato…" at bounding box center [443, 188] width 886 height 1425
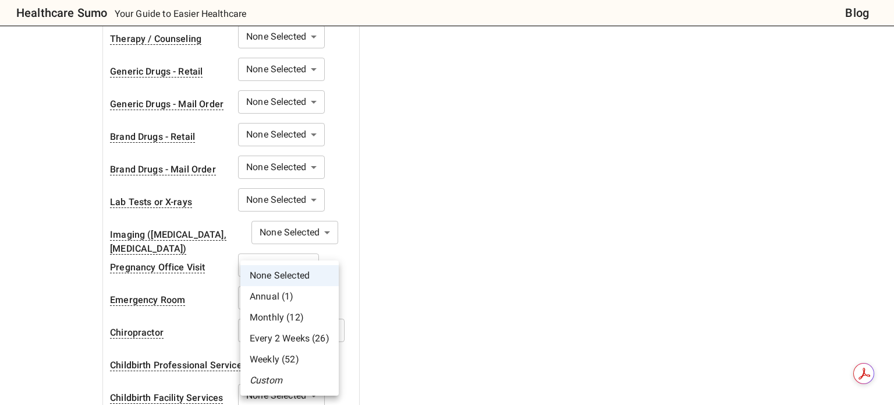
click at [80, 335] on div at bounding box center [447, 202] width 894 height 405
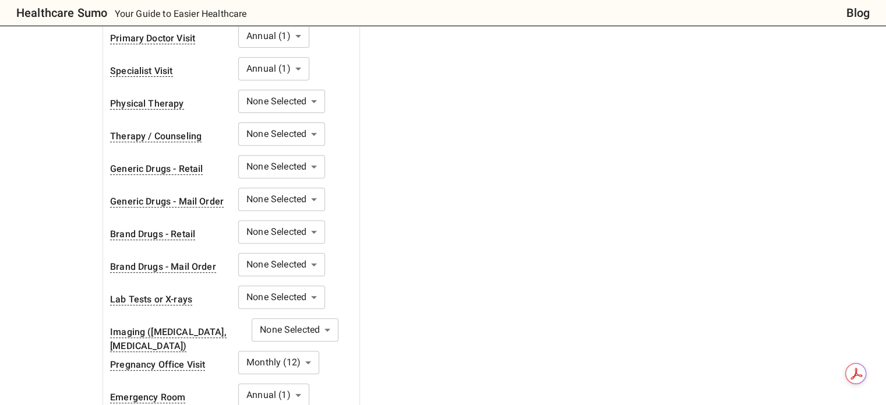
scroll to position [408, 0]
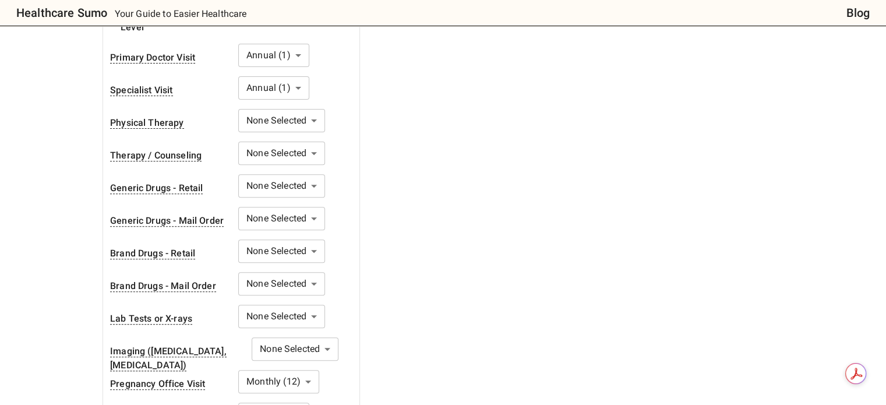
click at [306, 231] on body "Healthcare Sumo Your Guide to Easier Healthcare Blog Health Insurance Calculato…" at bounding box center [443, 304] width 886 height 1425
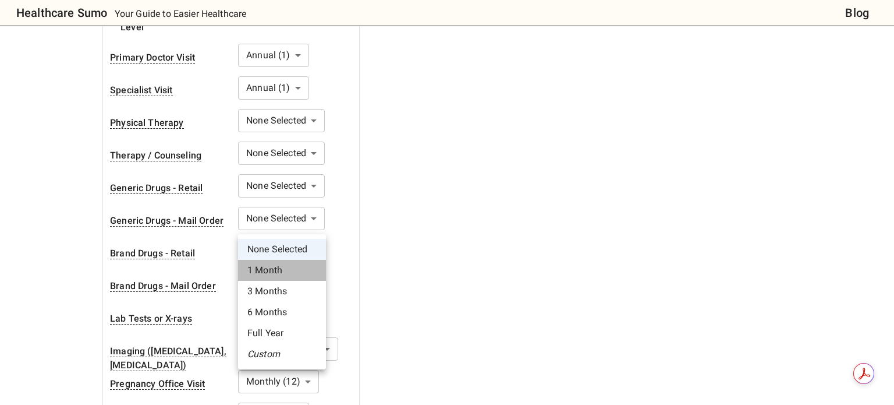
click at [267, 265] on li "1 Month" at bounding box center [282, 270] width 88 height 21
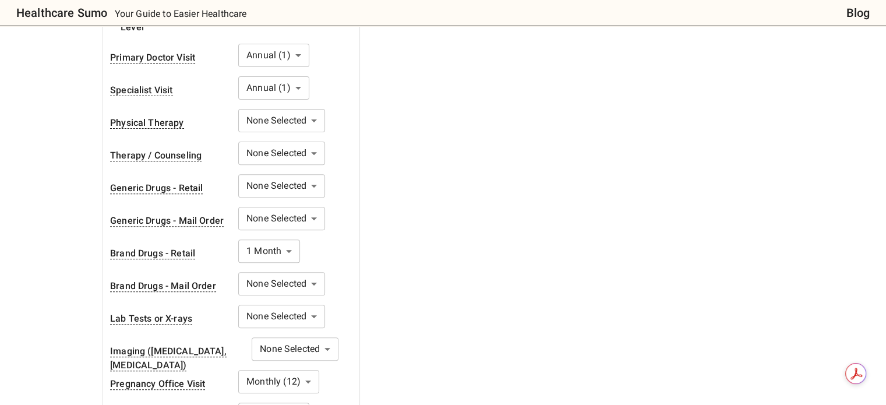
click at [270, 194] on body "Healthcare Sumo Your Guide to Easier Healthcare Blog Health Insurance Calculato…" at bounding box center [443, 304] width 886 height 1425
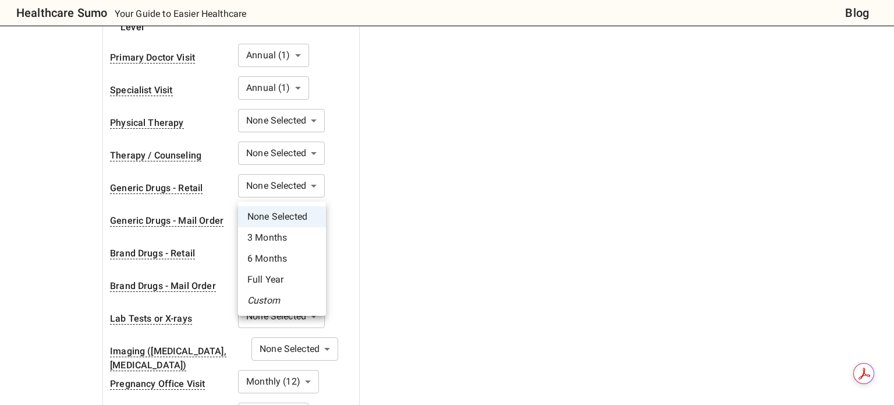
click at [267, 235] on li "3 Months" at bounding box center [282, 237] width 88 height 21
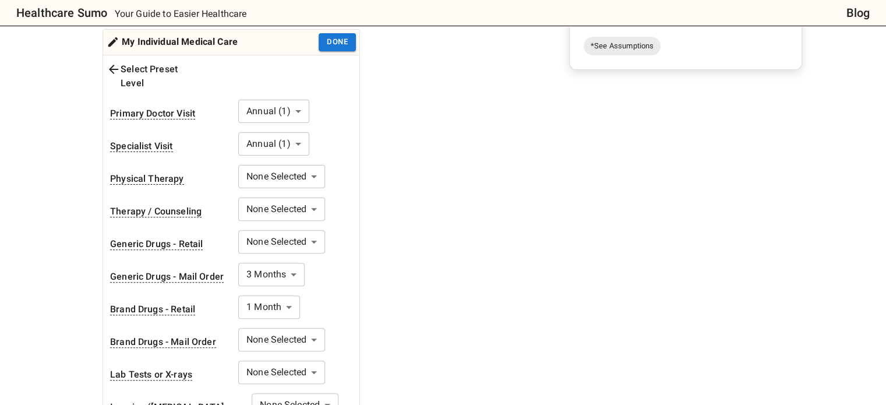
scroll to position [349, 0]
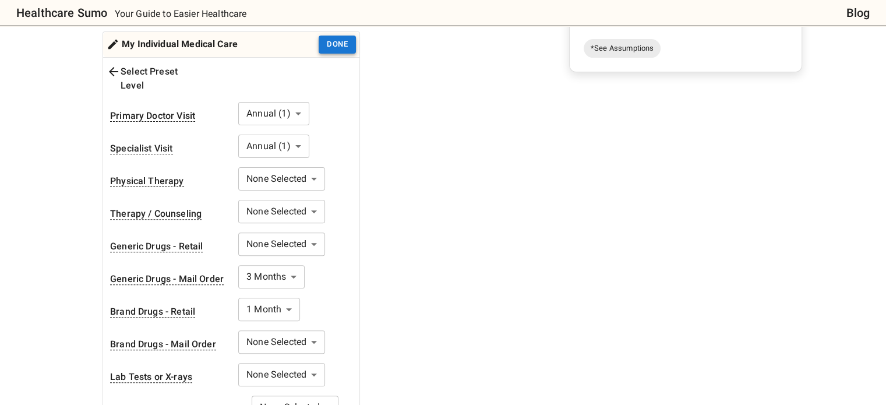
click at [321, 36] on button "Done" at bounding box center [336, 45] width 37 height 18
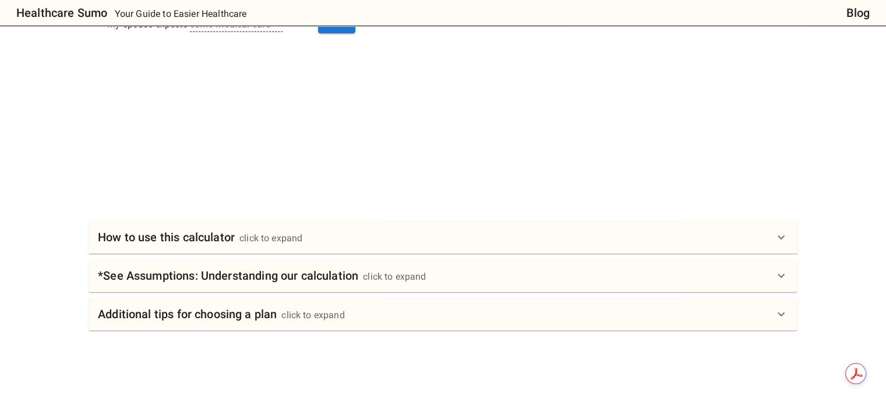
scroll to position [408, 0]
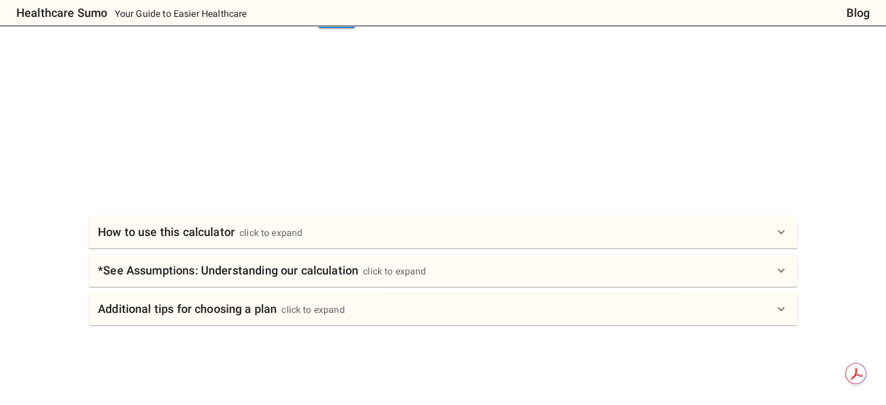
click at [305, 222] on div "How to use this calculator click to expand" at bounding box center [436, 231] width 676 height 19
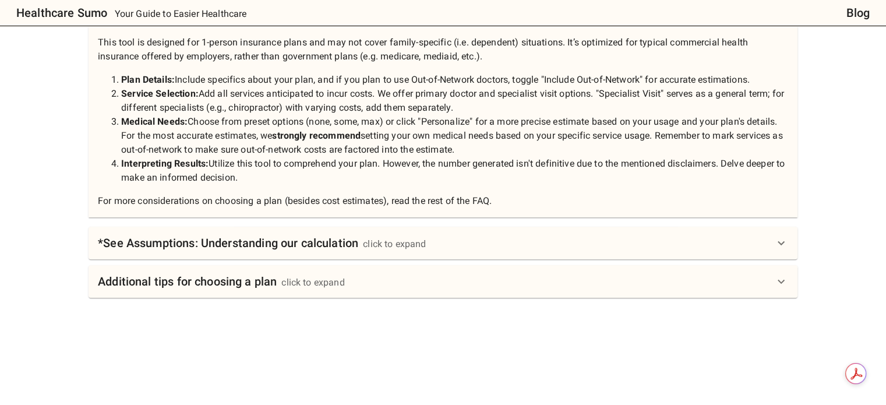
scroll to position [640, 0]
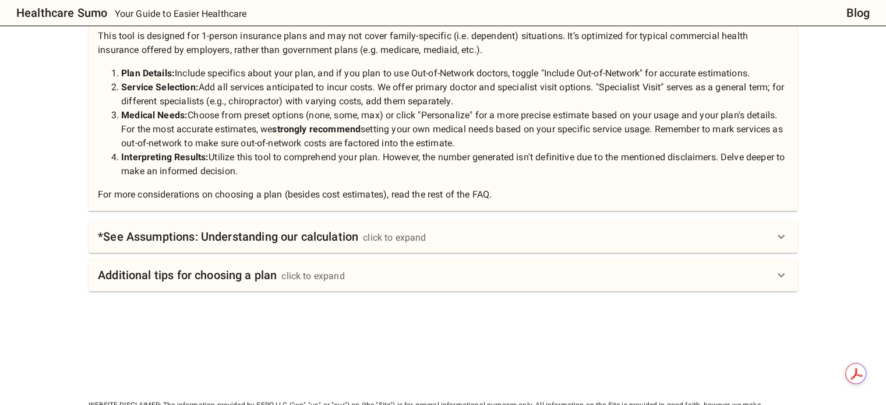
click at [211, 227] on h6 "*See Assumptions: Understanding our calculation" at bounding box center [228, 236] width 260 height 19
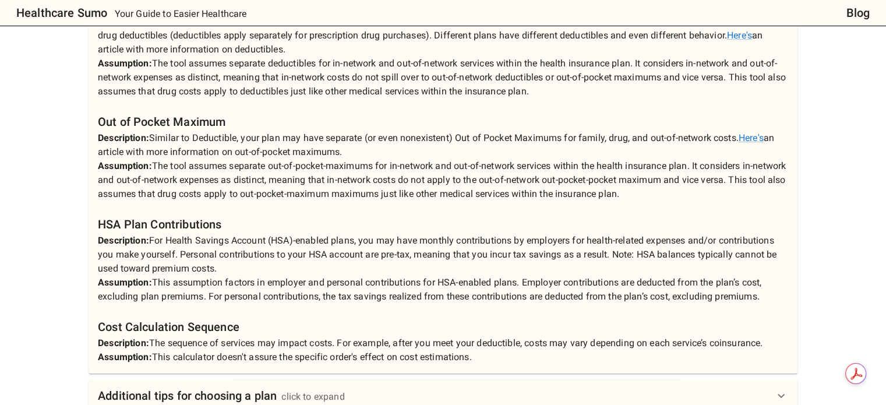
scroll to position [1048, 0]
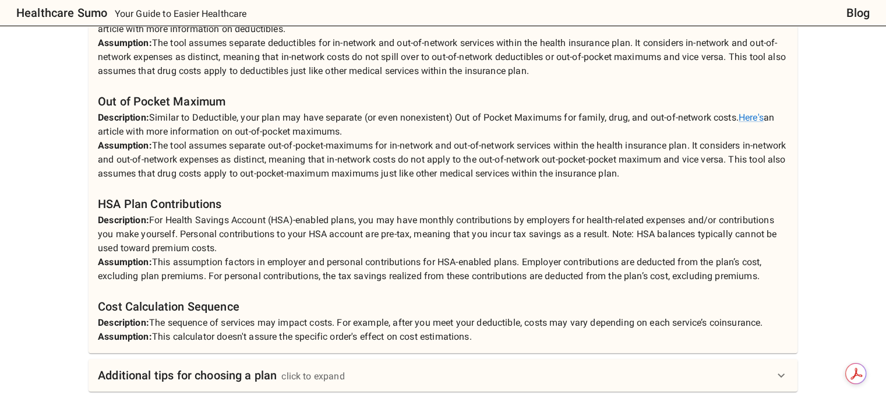
click at [230, 366] on h6 "Additional tips for choosing a plan" at bounding box center [187, 375] width 179 height 19
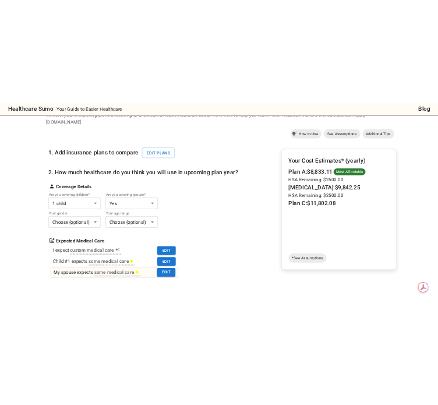
scroll to position [68, 0]
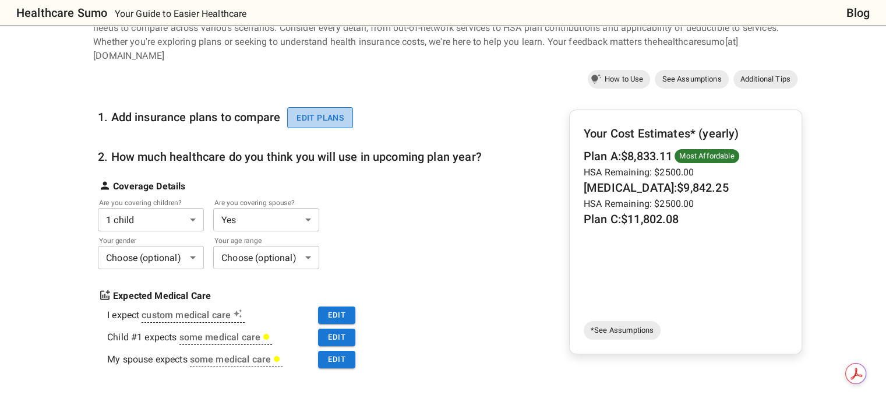
click at [326, 107] on button "Edit plans" at bounding box center [320, 118] width 66 height 22
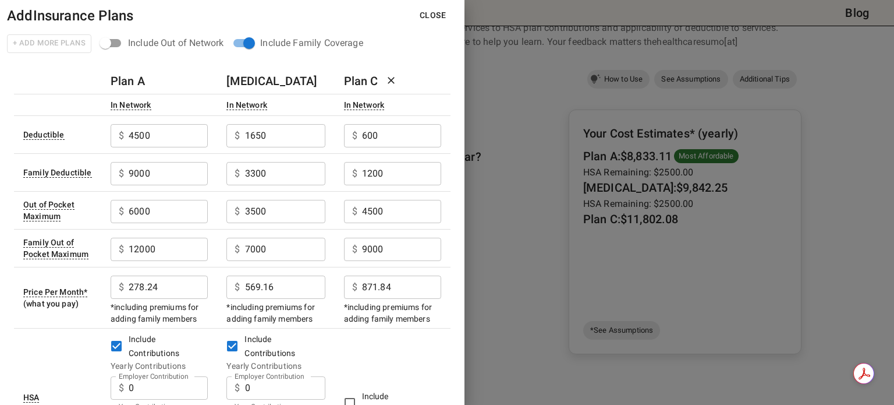
click at [386, 80] on icon at bounding box center [391, 81] width 12 height 12
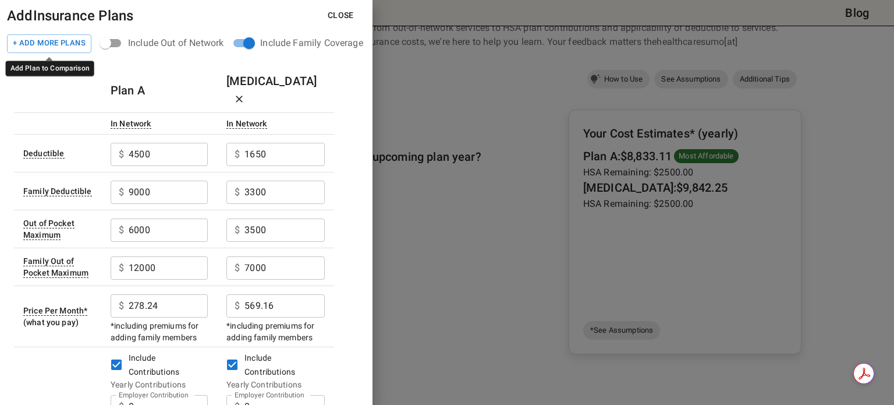
click at [65, 42] on button "+ Add More Plans" at bounding box center [49, 43] width 84 height 19
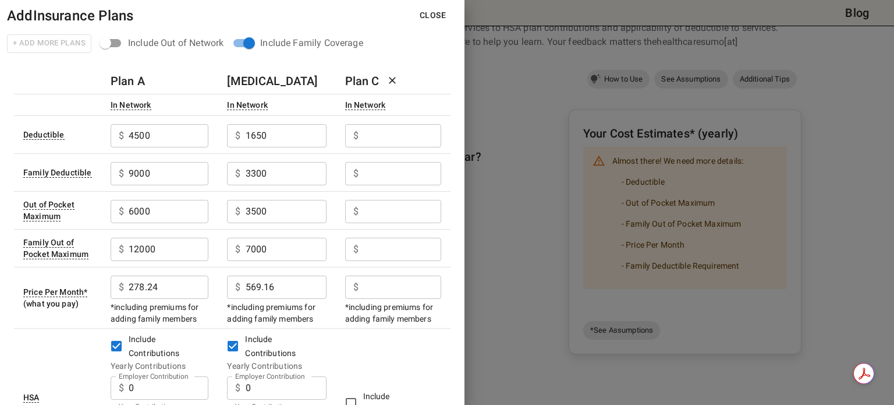
click at [208, 147] on input "Employer Contribution" at bounding box center [169, 135] width 80 height 23
click at [629, 244] on div at bounding box center [447, 202] width 894 height 405
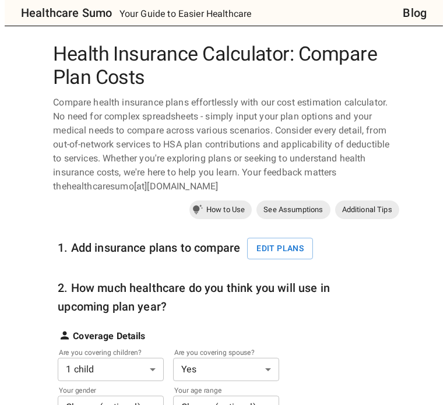
scroll to position [0, 0]
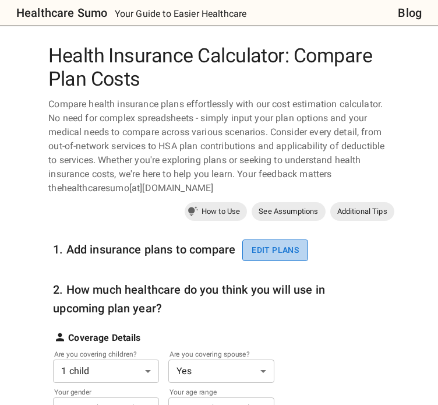
click at [273, 246] on button "Edit plans" at bounding box center [275, 250] width 66 height 22
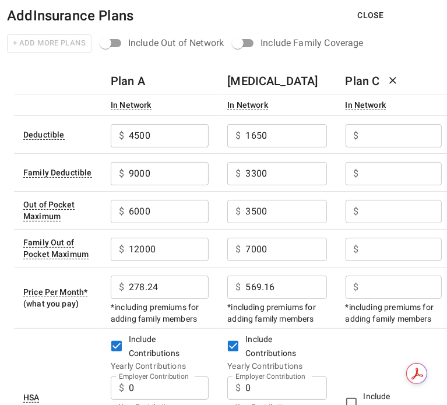
click at [208, 137] on input "Employer Contribution" at bounding box center [169, 135] width 80 height 23
click at [208, 147] on input "Employer Contribution" at bounding box center [169, 135] width 80 height 23
type input "306.56"
click at [208, 132] on input "Employer Contribution" at bounding box center [169, 135] width 80 height 23
click at [392, 137] on input "Employer Contribution" at bounding box center [402, 135] width 78 height 23
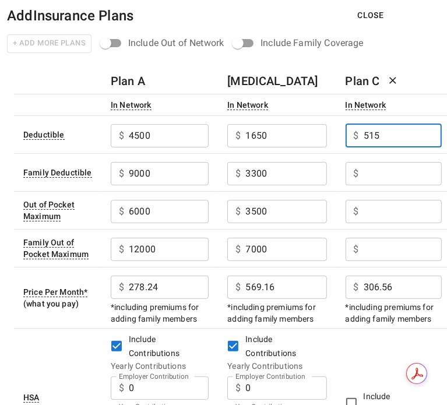
type input "515"
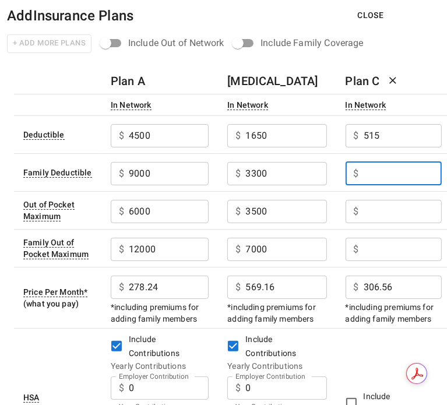
click at [398, 169] on input "Employer Contribution" at bounding box center [402, 173] width 78 height 23
type input "1030"
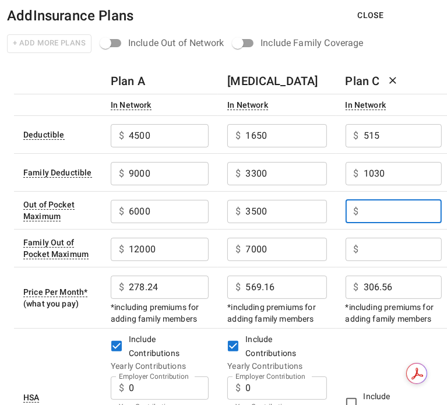
click at [397, 215] on input "Employer Contribution" at bounding box center [402, 211] width 78 height 23
type input "3000"
click at [208, 147] on input "Employer Contribution" at bounding box center [169, 135] width 80 height 23
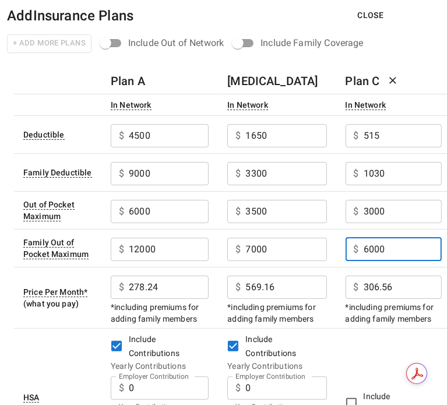
type input "6000"
click at [208, 147] on input "306.56" at bounding box center [169, 135] width 80 height 23
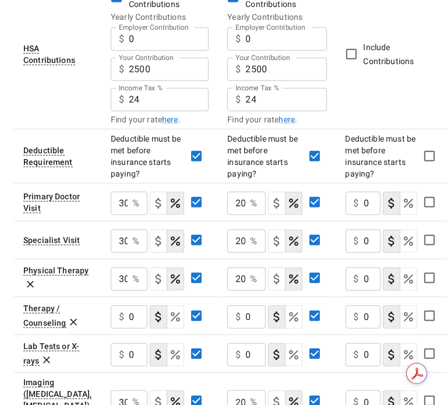
scroll to position [349, 0]
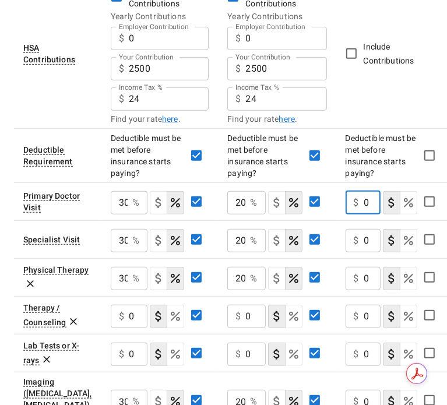
drag, startPoint x: 376, startPoint y: 203, endPoint x: 344, endPoint y: 203, distance: 31.4
click at [345, 203] on div "$ 0 ​" at bounding box center [362, 202] width 35 height 23
type input "15"
click at [371, 239] on input "0" at bounding box center [371, 240] width 17 height 23
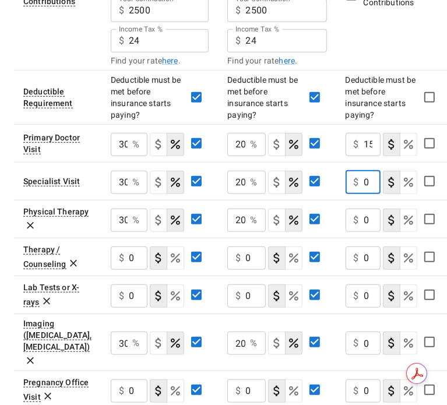
scroll to position [466, 0]
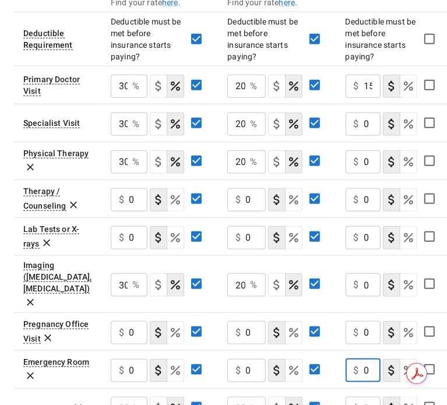
drag, startPoint x: 380, startPoint y: 349, endPoint x: 356, endPoint y: 352, distance: 23.4
click at [356, 359] on div "$ 0 ​" at bounding box center [362, 370] width 35 height 23
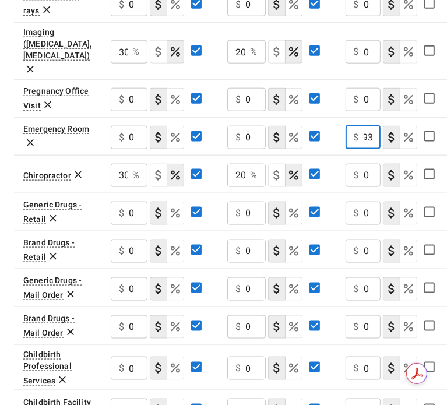
scroll to position [743, 0]
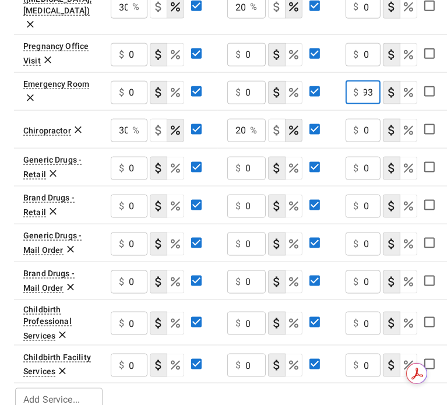
type input "193"
drag, startPoint x: 371, startPoint y: 183, endPoint x: 340, endPoint y: 185, distance: 30.9
click at [340, 186] on td "$ 0 ​" at bounding box center [393, 205] width 115 height 38
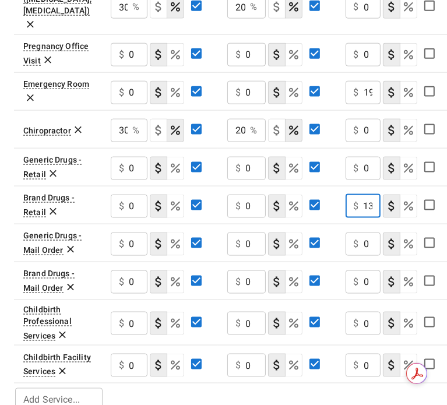
type input "1"
drag, startPoint x: 367, startPoint y: 146, endPoint x: 342, endPoint y: 146, distance: 24.5
click at [342, 148] on td "$ 0 ​" at bounding box center [393, 167] width 115 height 38
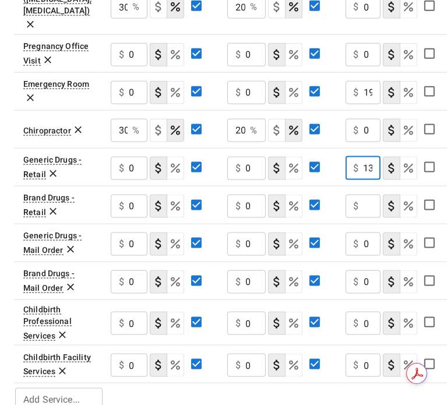
type input "13"
type input "46"
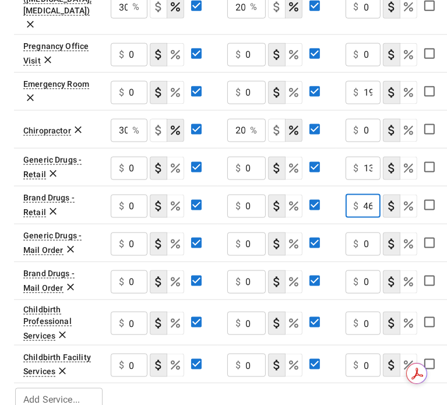
drag, startPoint x: 369, startPoint y: 221, endPoint x: 356, endPoint y: 221, distance: 12.8
click at [356, 232] on div "$ 0 ​" at bounding box center [362, 243] width 35 height 23
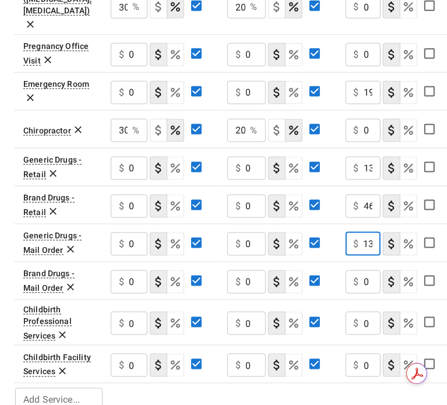
type input "13"
drag, startPoint x: 368, startPoint y: 258, endPoint x: 360, endPoint y: 258, distance: 7.6
click at [360, 270] on div "$ 0 ​" at bounding box center [362, 281] width 35 height 23
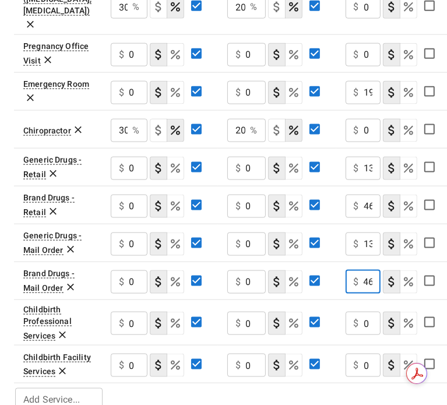
type input "46"
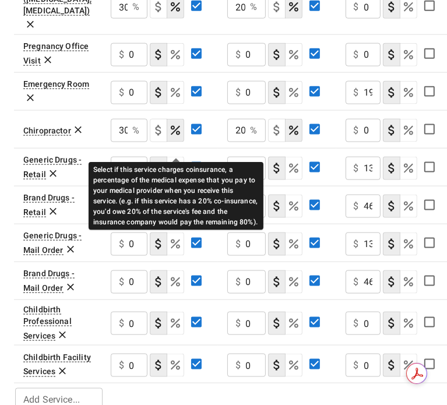
drag, startPoint x: 172, startPoint y: 146, endPoint x: 142, endPoint y: 147, distance: 29.7
click at [172, 161] on icon "Select if this service charges coinsurance, a percentage of the medical expense…" at bounding box center [175, 168] width 14 height 14
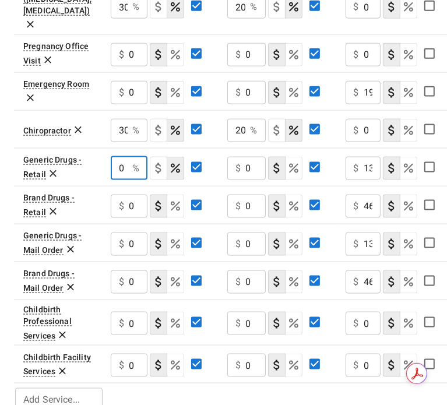
drag, startPoint x: 126, startPoint y: 152, endPoint x: 115, endPoint y: 148, distance: 11.0
click at [115, 157] on input "0" at bounding box center [119, 168] width 17 height 23
type input "30"
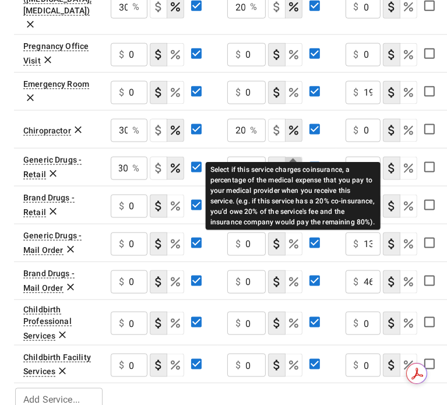
click at [286, 161] on icon "Select if this service charges coinsurance, a percentage of the medical expense…" at bounding box center [293, 168] width 14 height 14
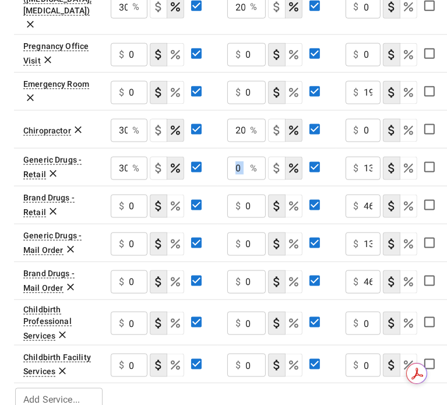
drag, startPoint x: 247, startPoint y: 146, endPoint x: 224, endPoint y: 146, distance: 22.7
click at [224, 148] on td "0 % ​" at bounding box center [277, 167] width 118 height 38
click at [245, 157] on div "0 % ​" at bounding box center [246, 168] width 38 height 23
drag, startPoint x: 245, startPoint y: 147, endPoint x: 231, endPoint y: 146, distance: 13.4
click at [231, 157] on input "0" at bounding box center [236, 168] width 18 height 23
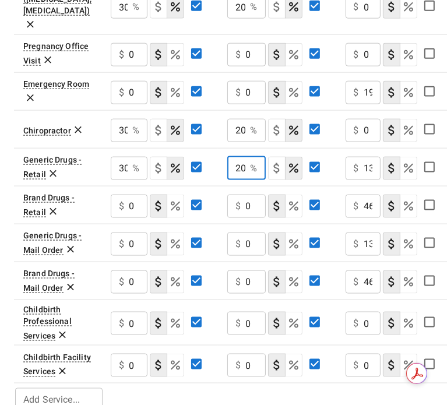
scroll to position [0, 1]
type input "20"
click at [172, 277] on icon "Select if this service charges coinsurance, a percentage of the medical expense…" at bounding box center [175, 281] width 9 height 9
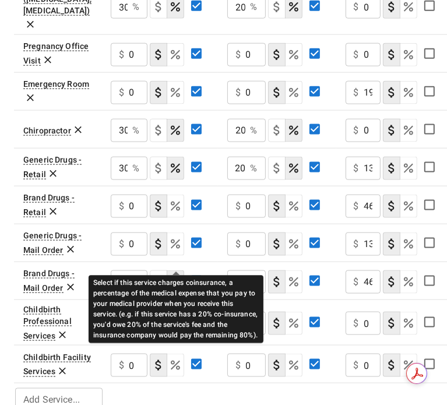
scroll to position [0, 0]
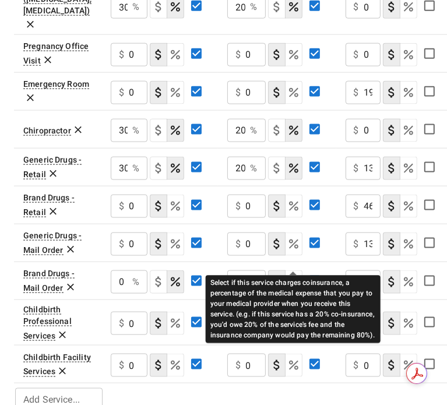
click at [292, 275] on icon "Select if this service charges coinsurance, a percentage of the medical expense…" at bounding box center [293, 282] width 14 height 14
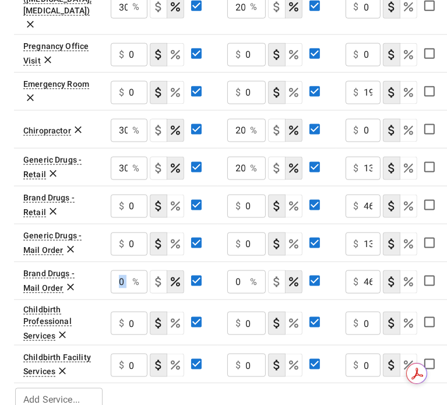
drag, startPoint x: 130, startPoint y: 259, endPoint x: 108, endPoint y: 259, distance: 21.5
click at [108, 261] on td "0 % ​" at bounding box center [159, 280] width 116 height 38
click at [130, 270] on div "0 % ​" at bounding box center [129, 281] width 37 height 23
drag, startPoint x: 126, startPoint y: 260, endPoint x: 112, endPoint y: 260, distance: 14.6
click at [112, 270] on input "0" at bounding box center [119, 281] width 17 height 23
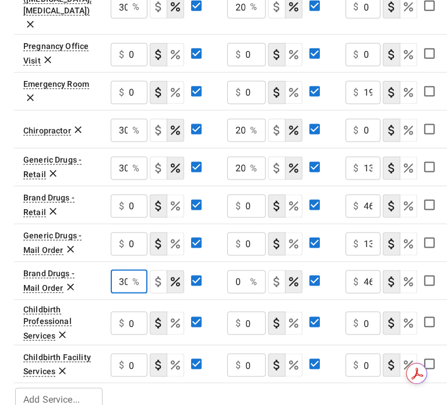
scroll to position [0, 1]
type input "30"
type input "20"
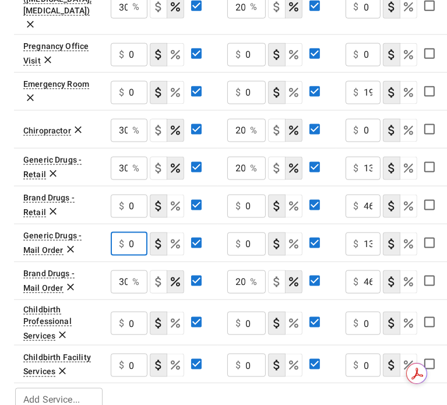
click at [140, 232] on input "0" at bounding box center [138, 243] width 19 height 23
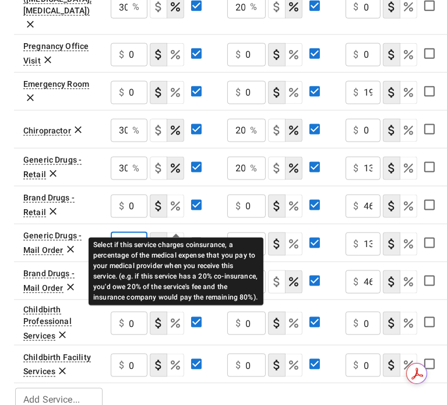
type input "30"
click at [175, 237] on icon "Select if this service charges coinsurance, a percentage of the medical expense…" at bounding box center [175, 244] width 14 height 14
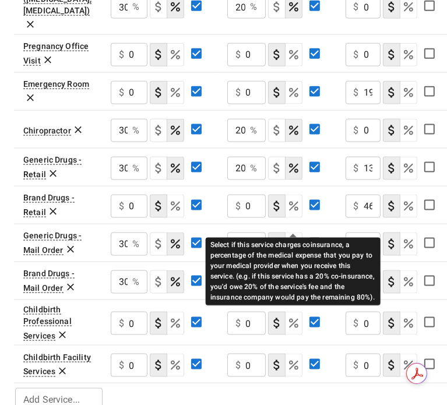
click at [298, 237] on icon "Select if this service charges coinsurance, a percentage of the medical expense…" at bounding box center [293, 244] width 14 height 14
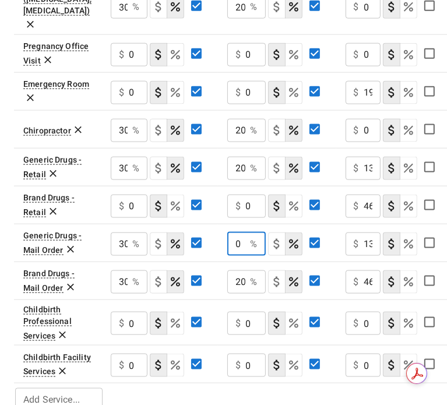
drag, startPoint x: 239, startPoint y: 229, endPoint x: 222, endPoint y: 229, distance: 16.3
click at [222, 229] on td "0 % ​" at bounding box center [277, 243] width 118 height 38
type input "20"
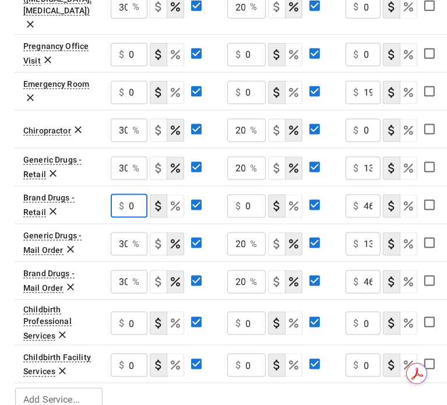
drag, startPoint x: 137, startPoint y: 185, endPoint x: 123, endPoint y: 185, distance: 13.4
click at [123, 194] on div "$ 0 ​" at bounding box center [129, 205] width 37 height 23
type input "30"
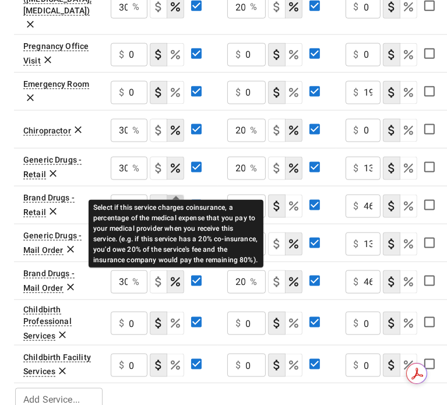
click at [177, 201] on icon "Select if this service charges coinsurance, a percentage of the medical expense…" at bounding box center [175, 205] width 9 height 9
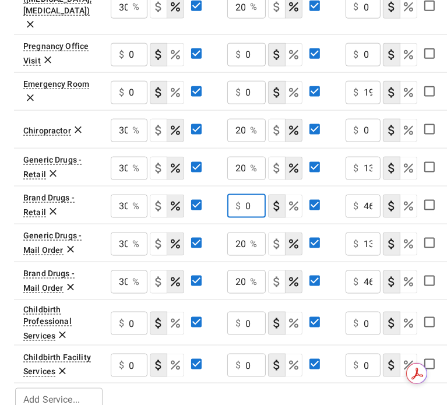
drag, startPoint x: 254, startPoint y: 185, endPoint x: 232, endPoint y: 185, distance: 21.5
click at [232, 194] on div "$ 0 ​" at bounding box center [246, 205] width 38 height 23
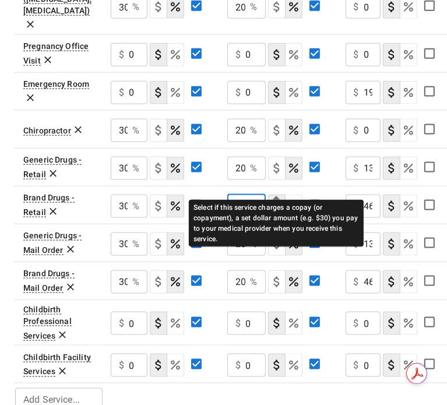
type input "20"
click at [296, 199] on icon "Select if this service charges coinsurance, a percentage of the medical expense…" at bounding box center [293, 206] width 14 height 14
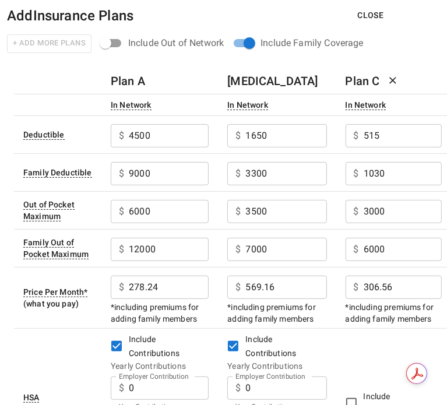
click at [366, 12] on button "Close" at bounding box center [370, 16] width 45 height 22
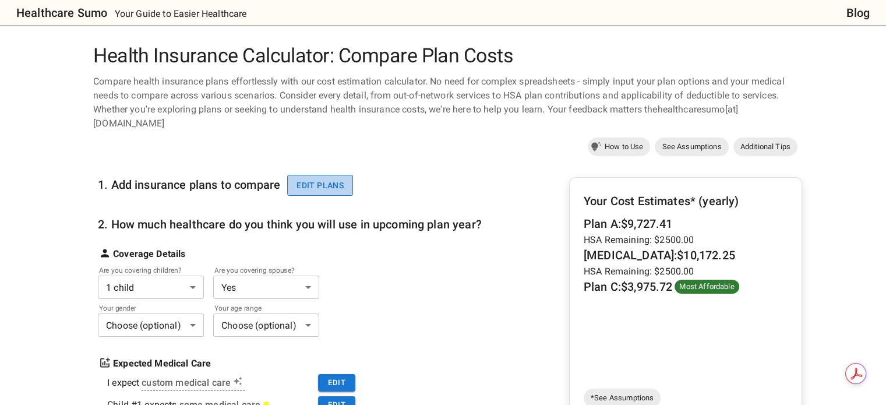
click at [320, 175] on button "Edit plans" at bounding box center [320, 186] width 66 height 22
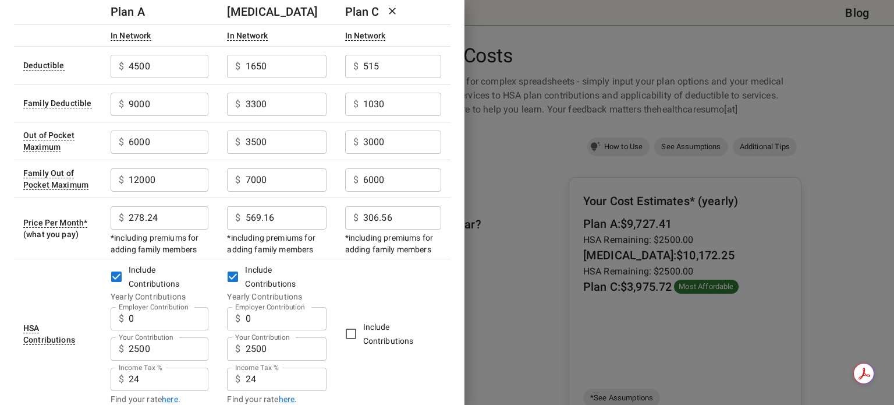
scroll to position [175, 0]
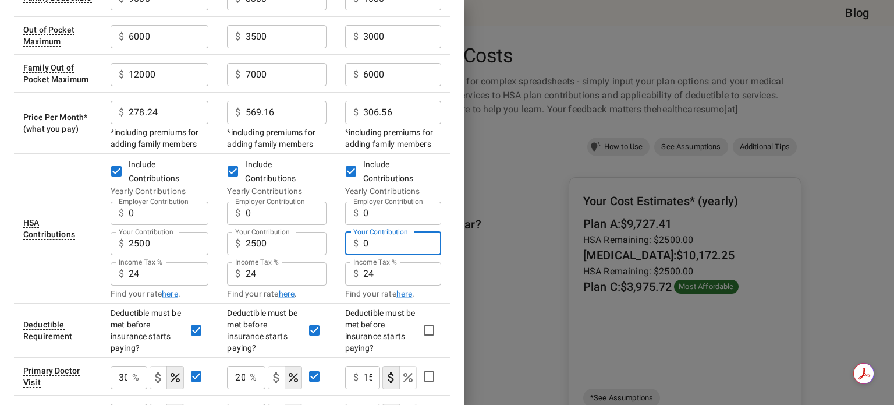
drag, startPoint x: 382, startPoint y: 247, endPoint x: 345, endPoint y: 243, distance: 37.4
click at [345, 243] on div "$ 0 Your Contribution" at bounding box center [393, 243] width 96 height 23
type input "2500"
click at [208, 225] on input "24" at bounding box center [169, 212] width 80 height 23
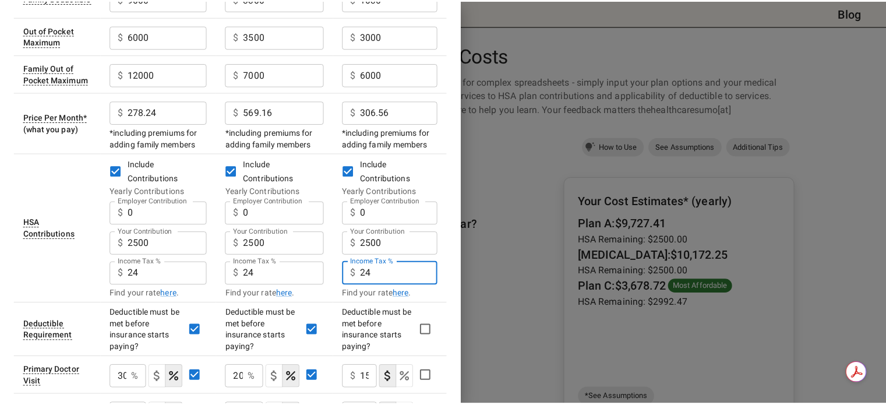
scroll to position [0, 0]
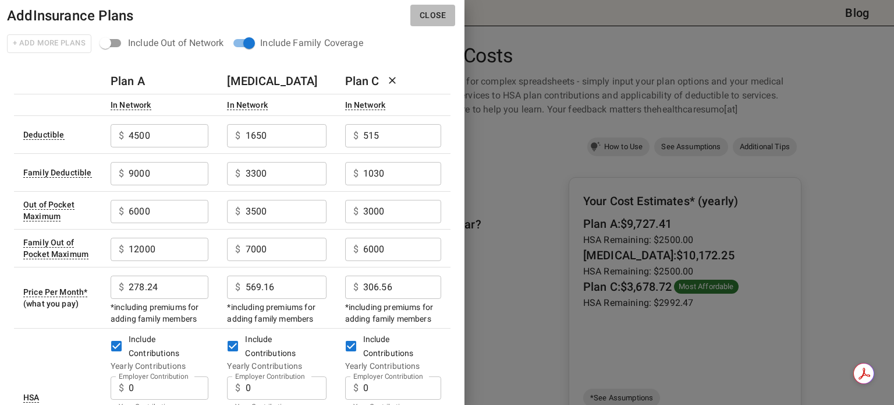
click at [441, 16] on button "Close" at bounding box center [432, 16] width 45 height 22
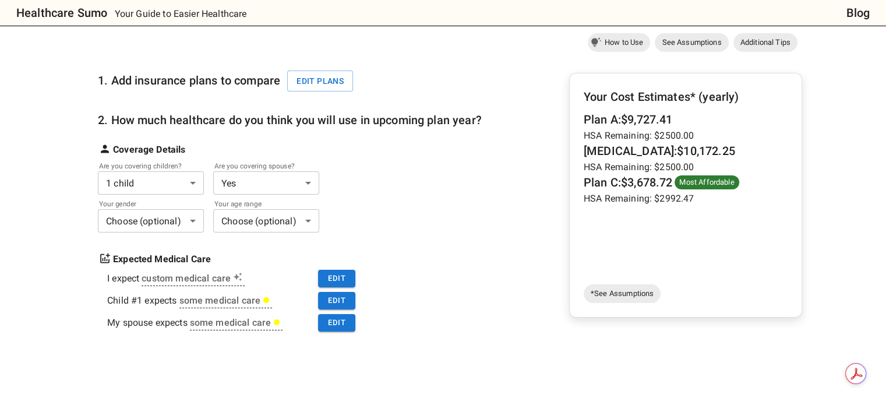
scroll to position [233, 0]
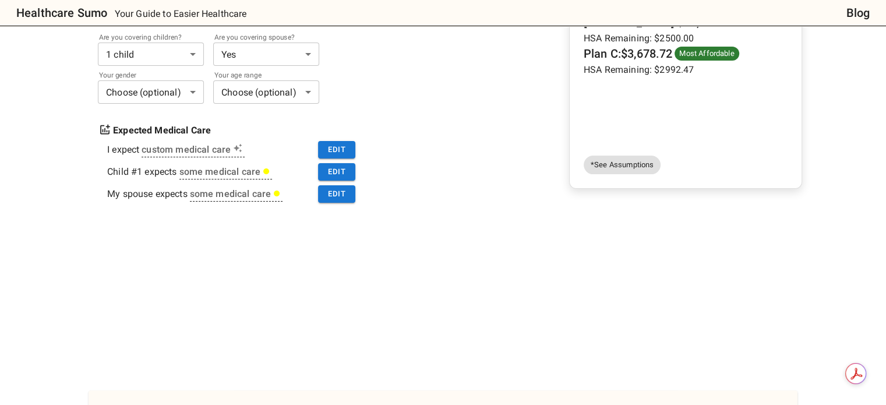
click at [609, 159] on span "*See Assumptions" at bounding box center [621, 165] width 77 height 12
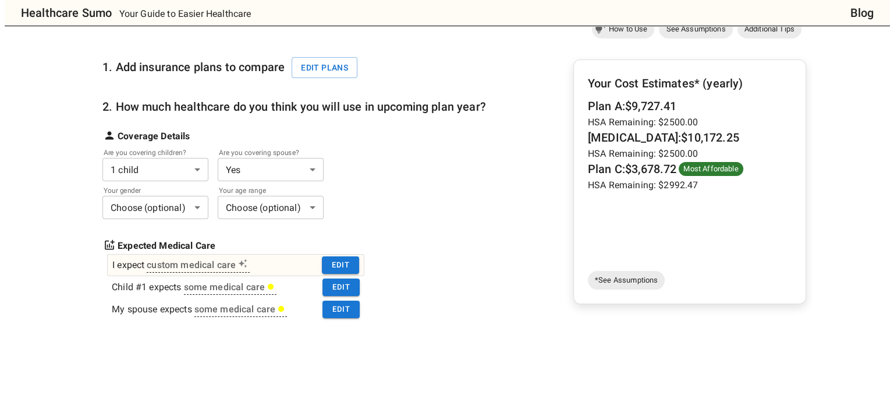
scroll to position [116, 0]
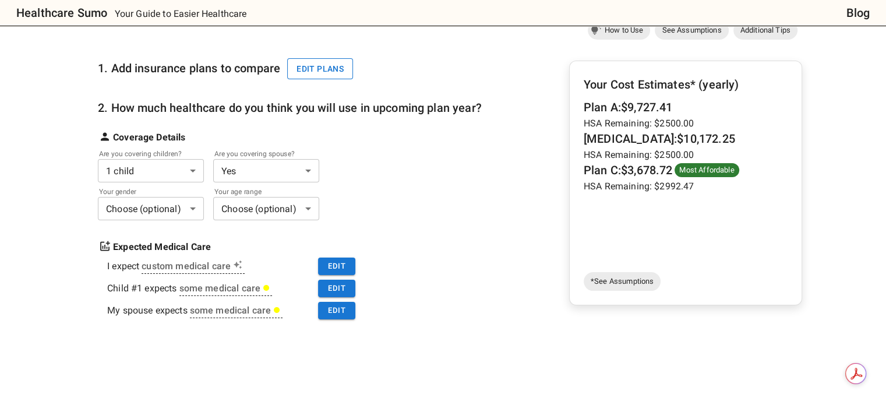
click at [329, 65] on button "Edit plans" at bounding box center [320, 69] width 66 height 22
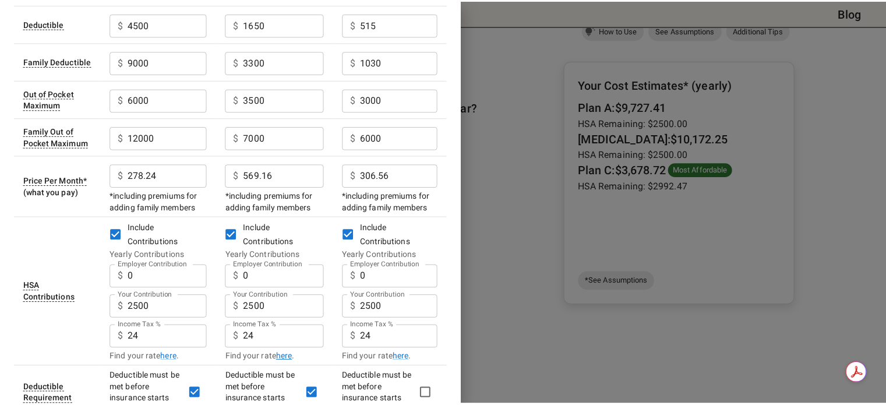
scroll to position [0, 0]
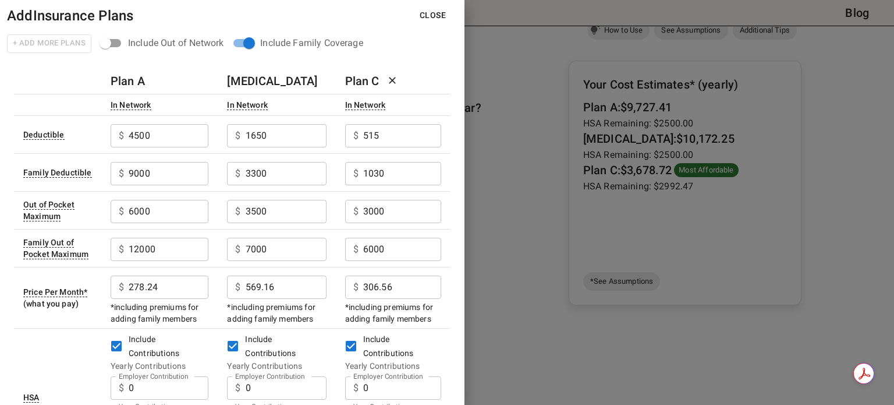
click at [504, 186] on div at bounding box center [447, 202] width 894 height 405
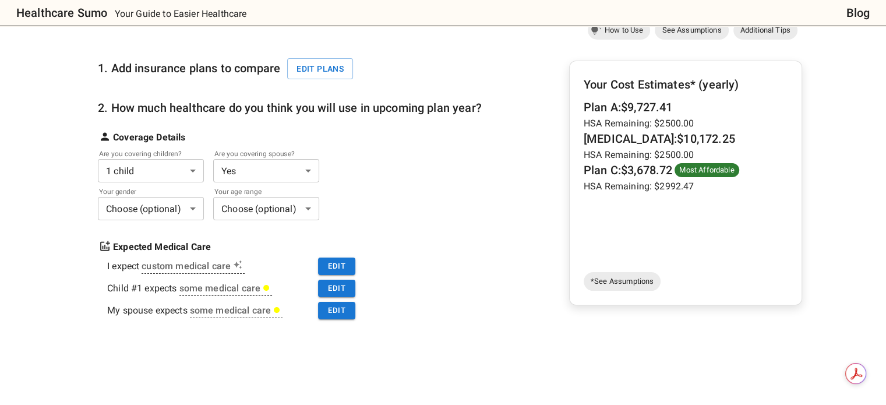
click at [399, 192] on div "Your gender Choose (optional) * ​ Your age range Choose (optional) * ​" at bounding box center [290, 206] width 384 height 29
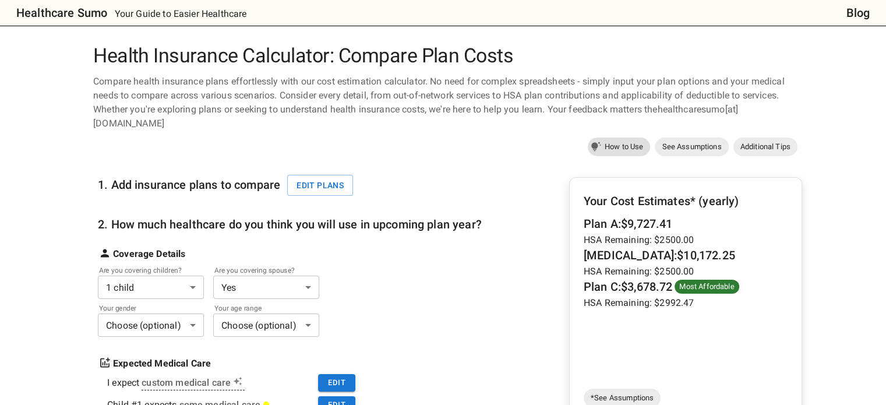
click at [622, 141] on span "How to Use" at bounding box center [623, 147] width 53 height 12
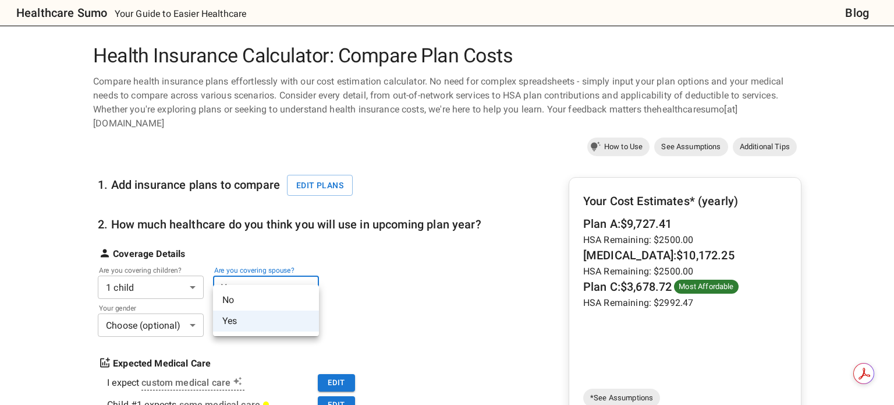
click at [241, 295] on li "No" at bounding box center [266, 299] width 106 height 21
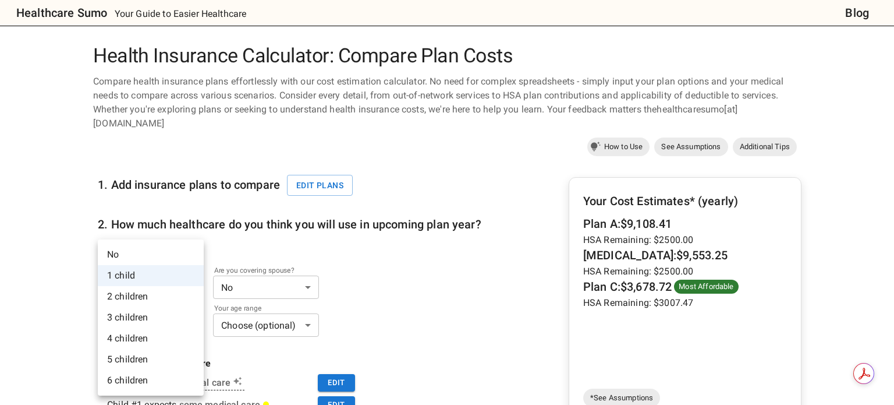
click at [148, 252] on li "No" at bounding box center [151, 254] width 106 height 21
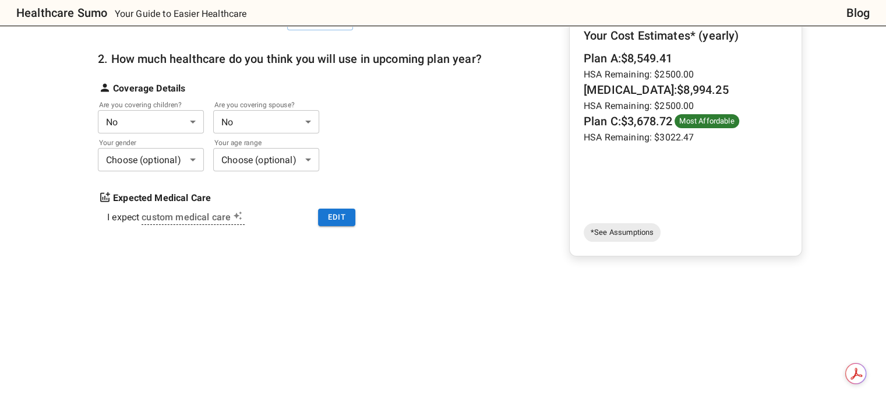
scroll to position [175, 0]
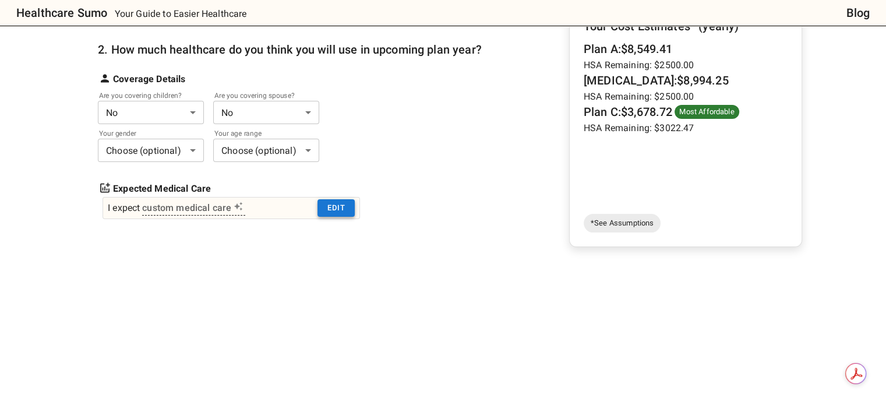
click at [318, 199] on button "Edit" at bounding box center [335, 208] width 37 height 18
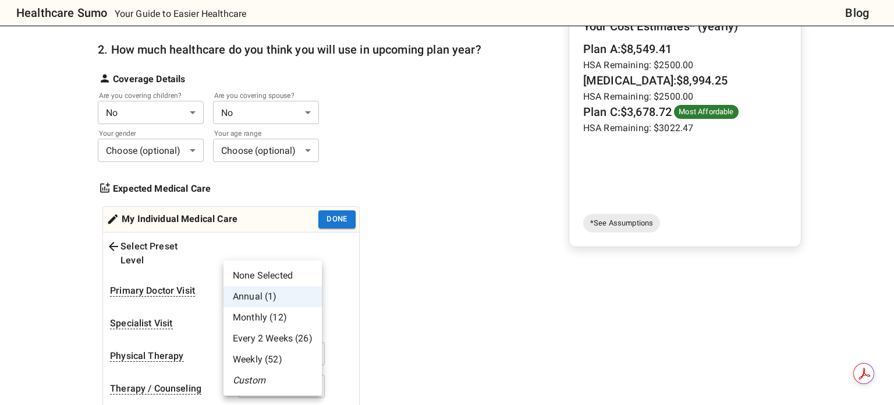
click at [111, 233] on div at bounding box center [447, 202] width 894 height 405
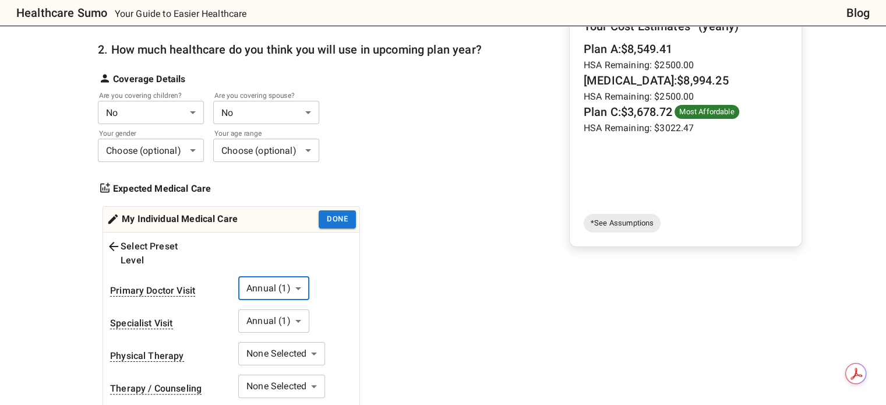
click at [112, 239] on icon at bounding box center [114, 246] width 14 height 14
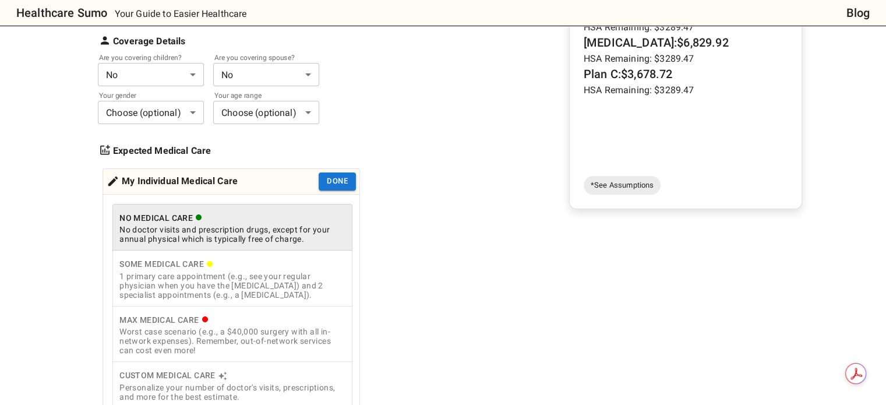
scroll to position [233, 0]
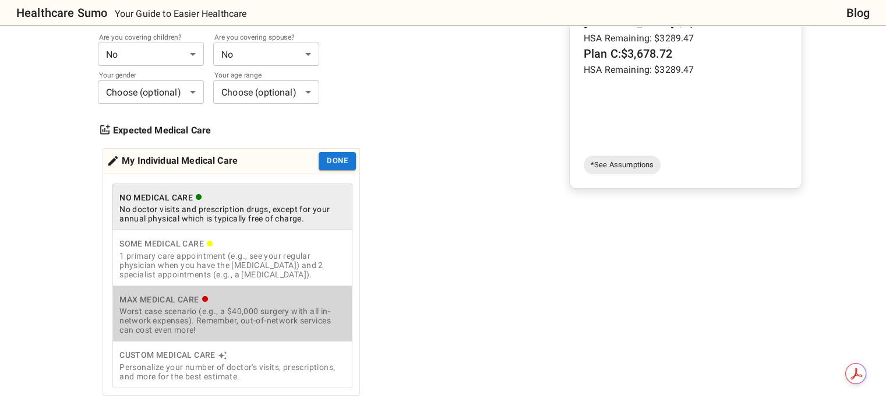
click at [196, 306] on div "Worst case scenario (e.g., a $40,000 surgery with all in-network expenses). Rem…" at bounding box center [232, 320] width 226 height 28
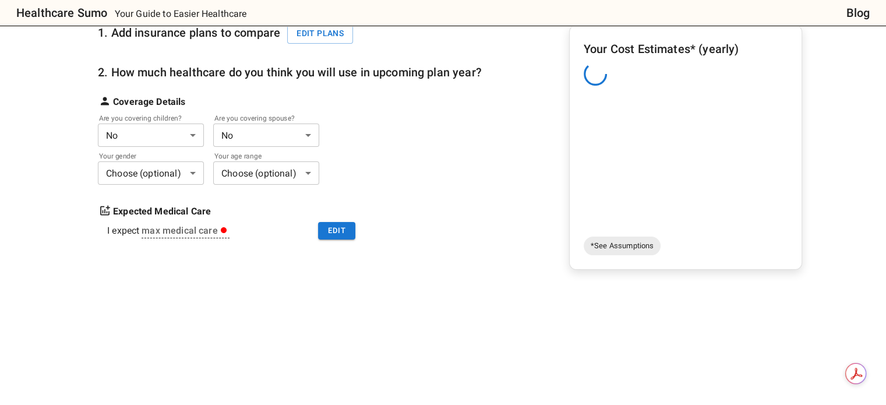
scroll to position [58, 0]
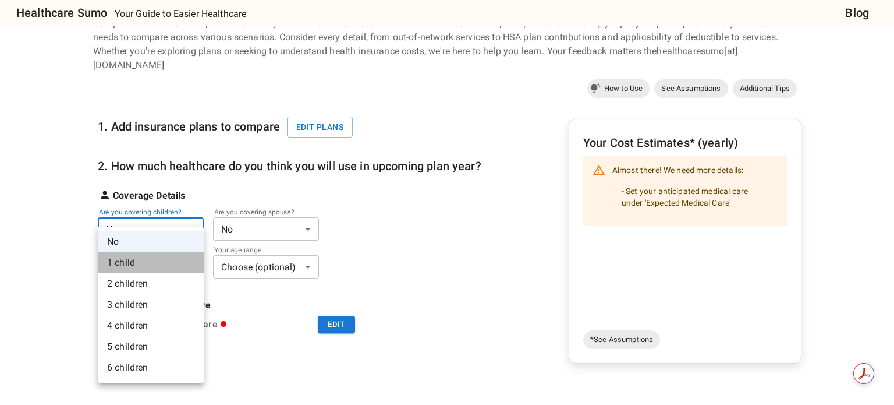
click at [148, 259] on li "1 child" at bounding box center [151, 262] width 106 height 21
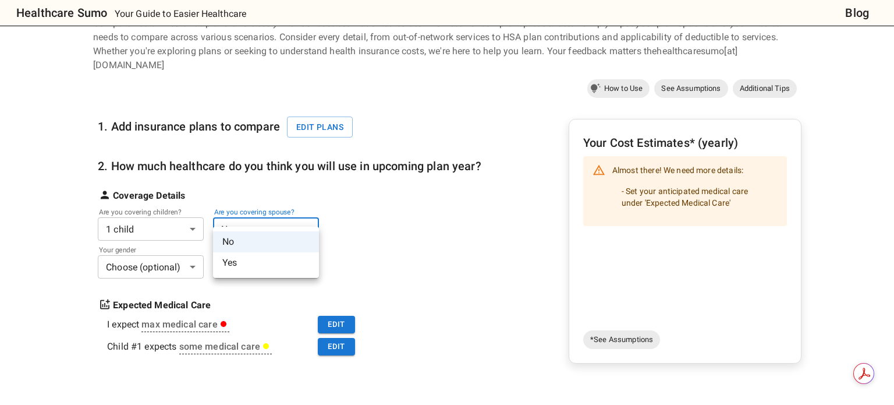
click at [236, 258] on li "Yes" at bounding box center [266, 262] width 106 height 21
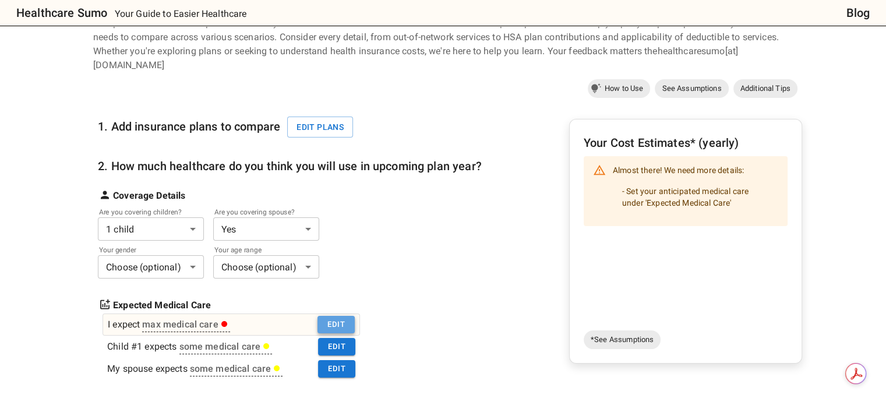
click at [329, 316] on button "Edit" at bounding box center [335, 325] width 37 height 18
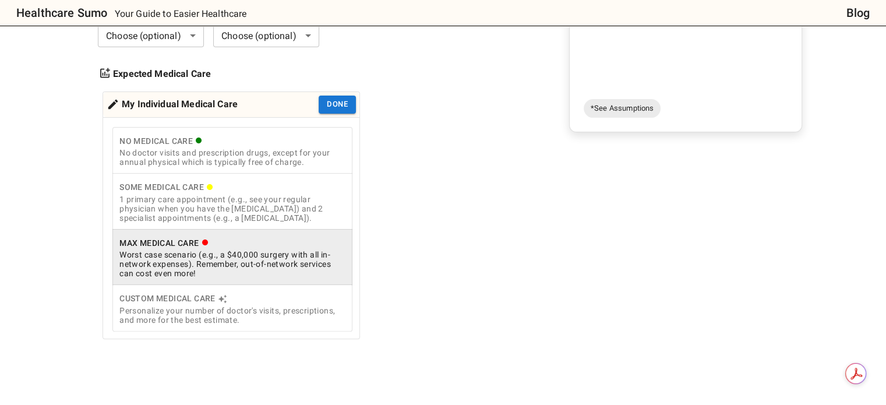
scroll to position [291, 0]
click at [221, 256] on div "Worst case scenario (e.g., a $40,000 surgery with all in-network expenses). Rem…" at bounding box center [232, 262] width 226 height 28
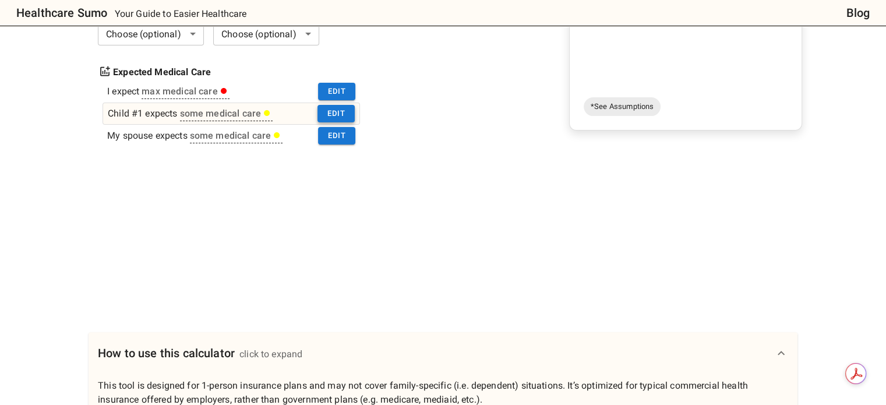
click at [329, 105] on button "Edit" at bounding box center [335, 114] width 37 height 18
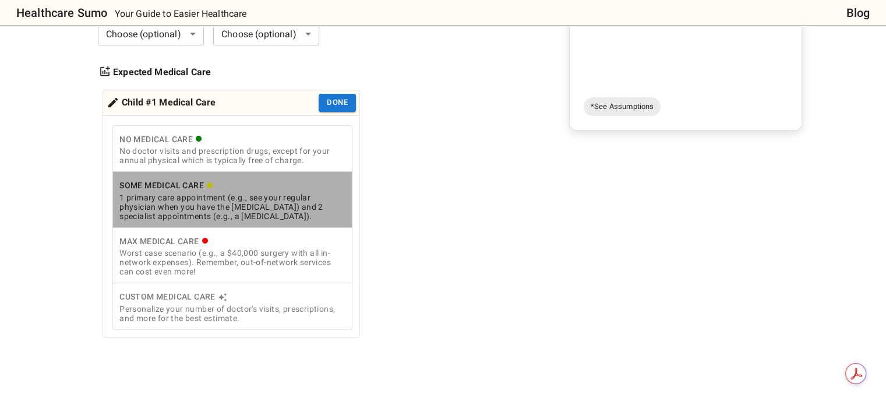
click at [223, 195] on div "1 primary care appointment (e.g., see your regular physician when you have the …" at bounding box center [232, 207] width 226 height 28
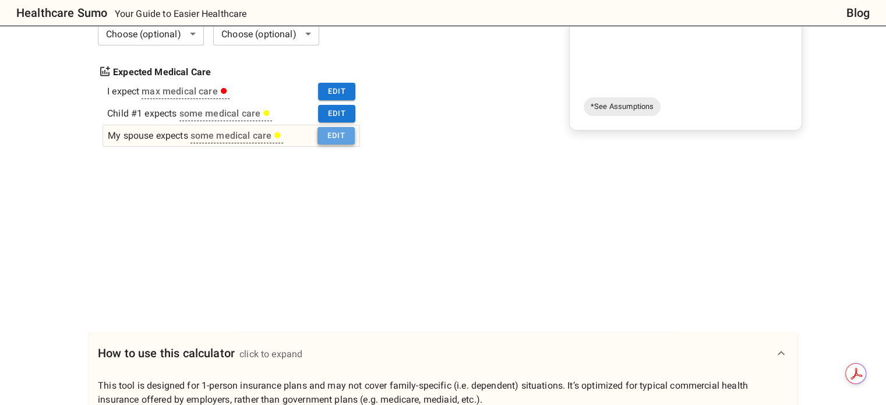
click at [342, 127] on button "Edit" at bounding box center [335, 136] width 37 height 18
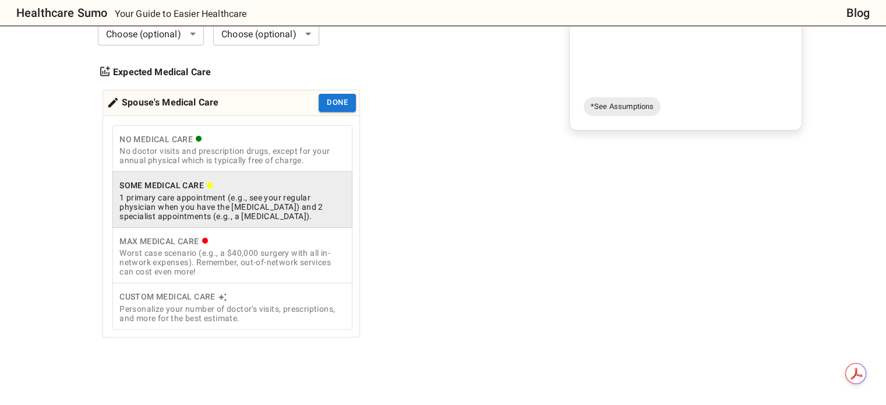
click at [232, 199] on div "1 primary care appointment (e.g., see your regular physician when you have the …" at bounding box center [232, 207] width 226 height 28
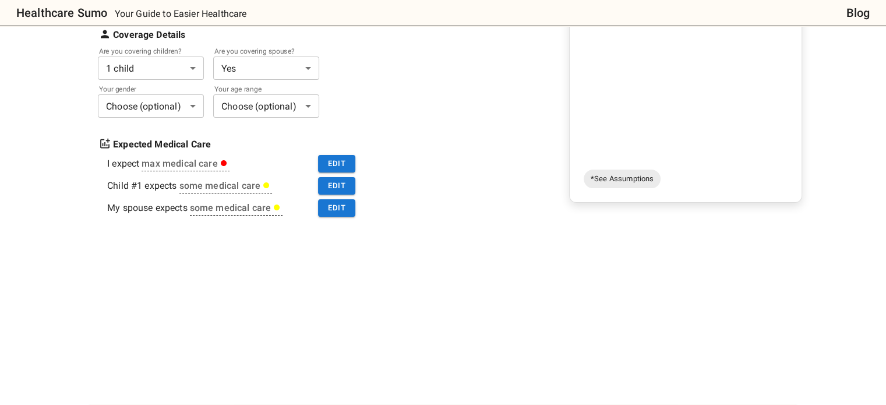
scroll to position [116, 0]
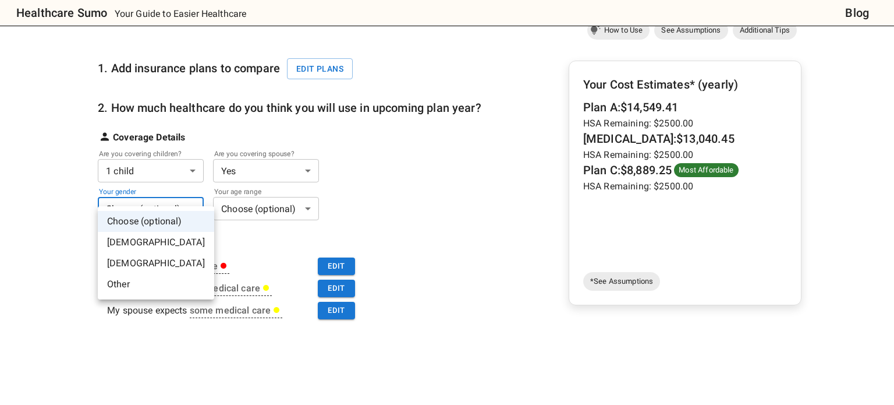
click at [153, 196] on div at bounding box center [447, 202] width 894 height 405
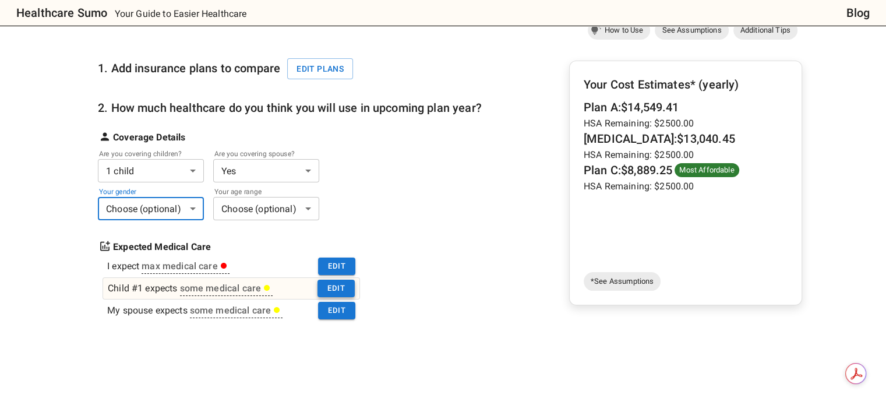
click at [328, 279] on button "Edit" at bounding box center [335, 288] width 37 height 18
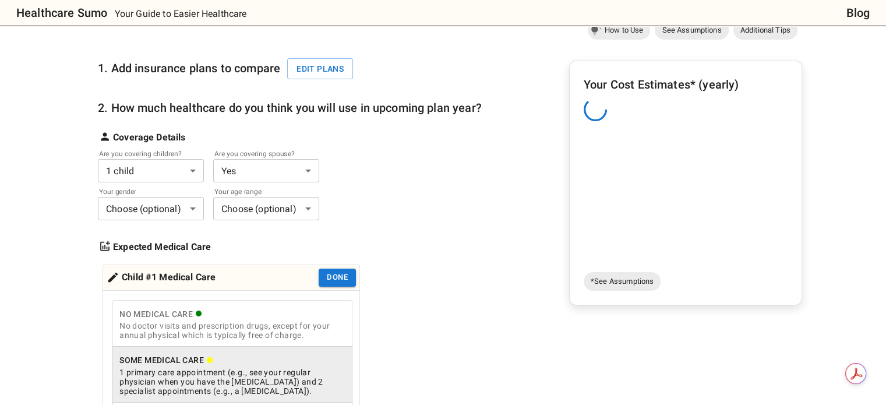
scroll to position [175, 0]
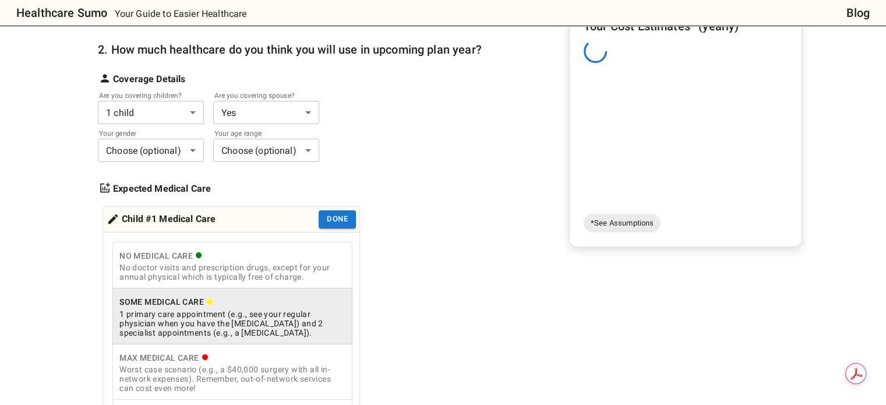
click at [145, 364] on div "Worst case scenario (e.g., a $40,000 surgery with all in-network expenses). Rem…" at bounding box center [232, 378] width 226 height 28
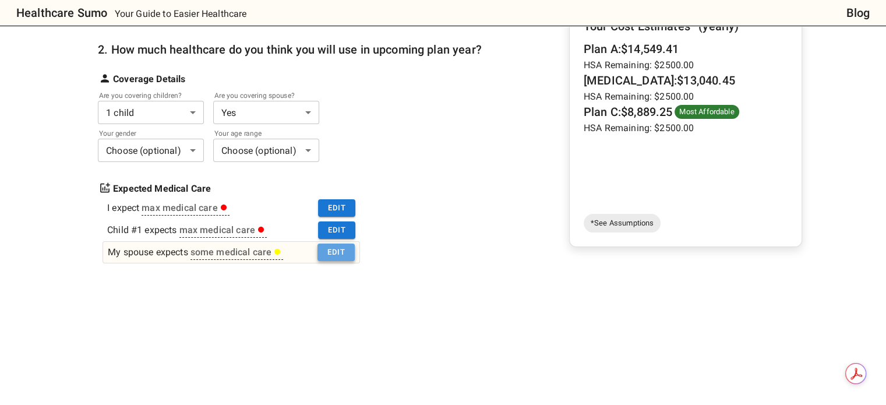
click at [324, 243] on button "Edit" at bounding box center [335, 252] width 37 height 18
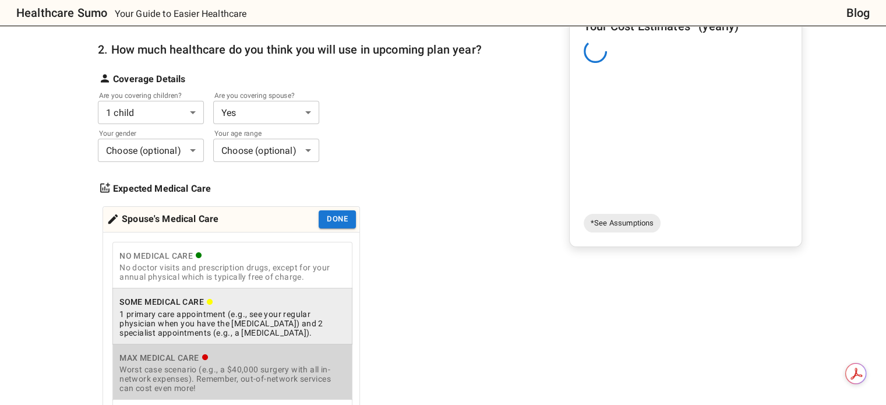
click at [150, 350] on div "Max Medical Care" at bounding box center [232, 357] width 226 height 15
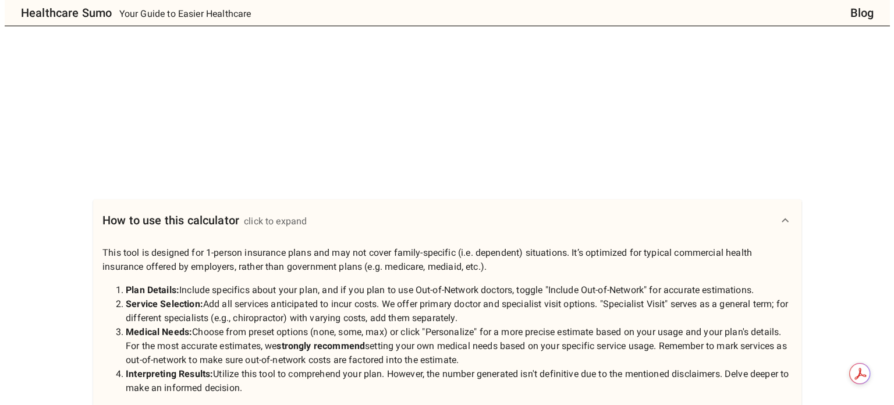
scroll to position [116, 0]
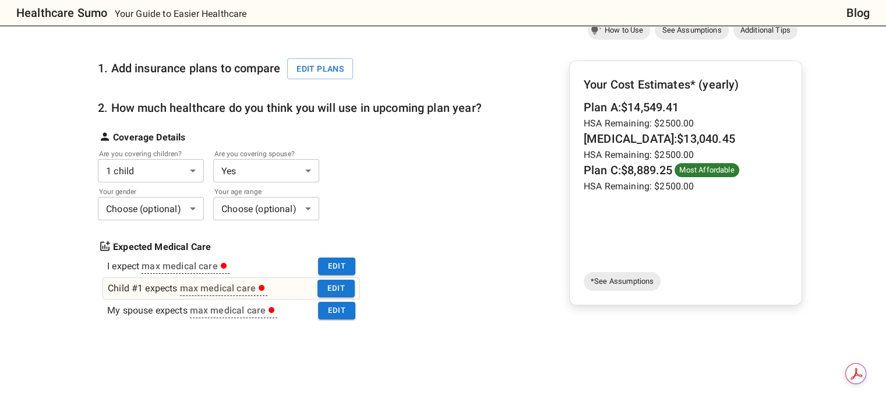
click at [222, 281] on div "max medical care" at bounding box center [223, 288] width 86 height 14
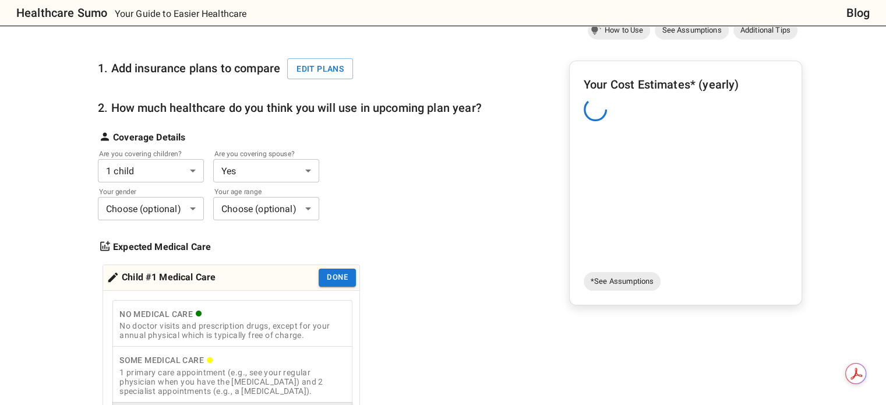
click at [183, 307] on div "No Medical Care" at bounding box center [232, 314] width 226 height 15
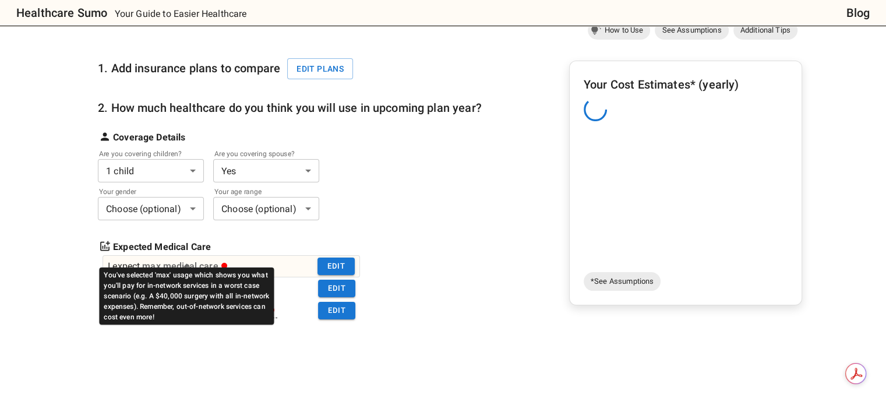
click at [198, 259] on div "max medical care" at bounding box center [185, 266] width 86 height 14
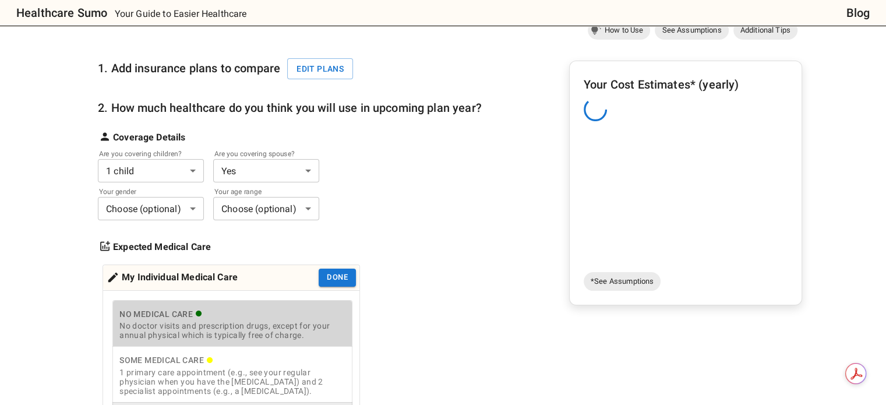
click at [196, 310] on icon "cost type" at bounding box center [198, 313] width 7 height 7
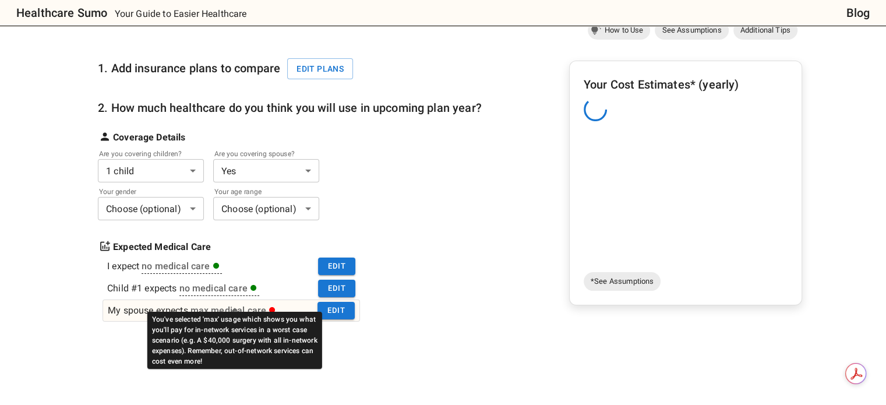
click at [199, 303] on div "max medical care" at bounding box center [233, 310] width 86 height 14
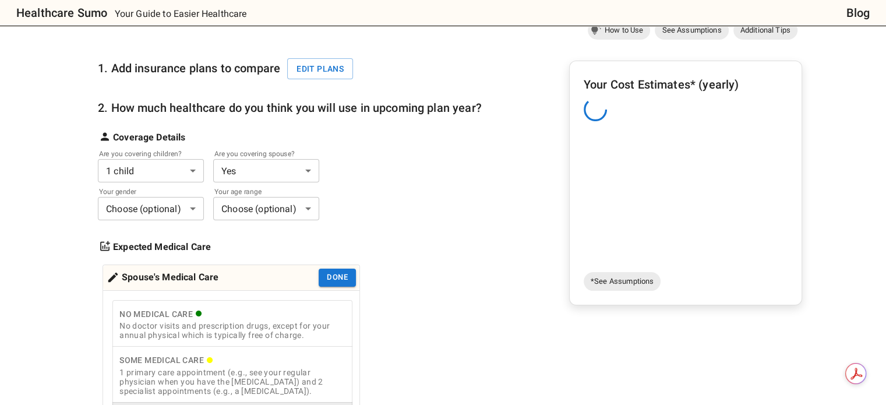
click at [205, 307] on div "No Medical Care" at bounding box center [232, 314] width 226 height 15
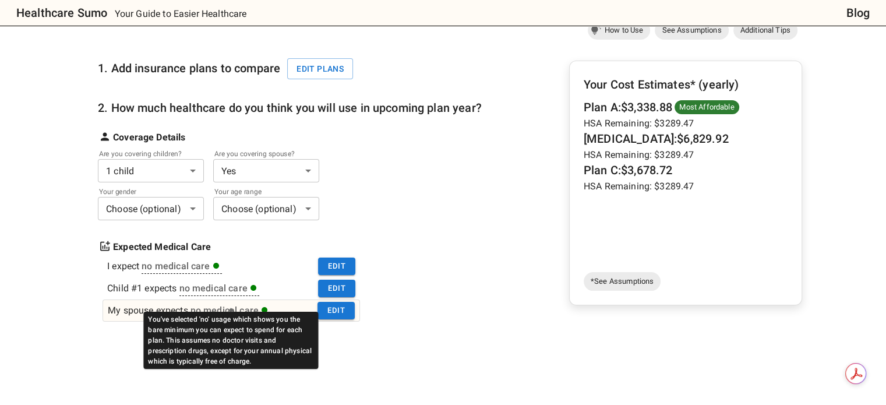
click at [229, 303] on div "no medical care" at bounding box center [228, 310] width 77 height 14
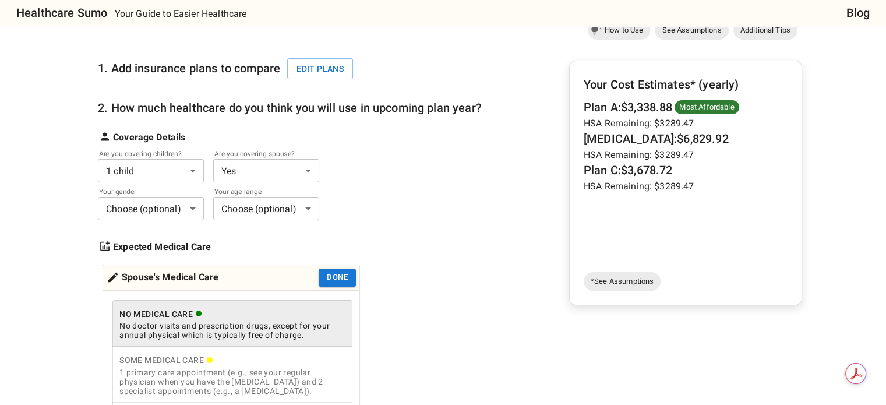
click at [200, 353] on div "Some Medical Care" at bounding box center [232, 360] width 226 height 15
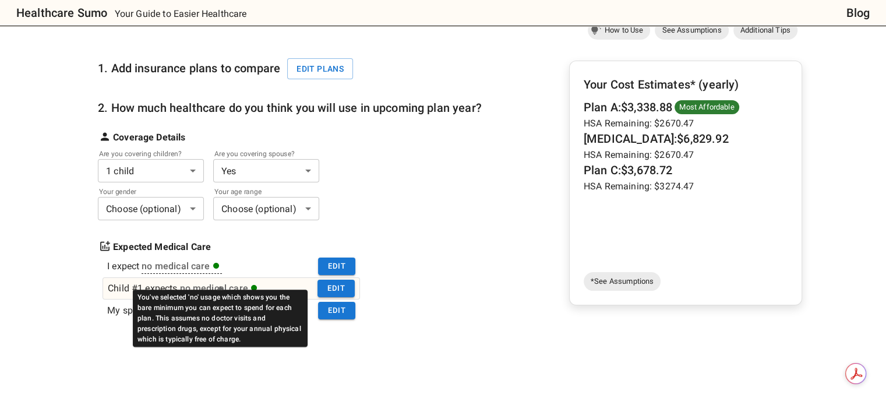
click at [194, 281] on div "no medical care" at bounding box center [218, 288] width 77 height 14
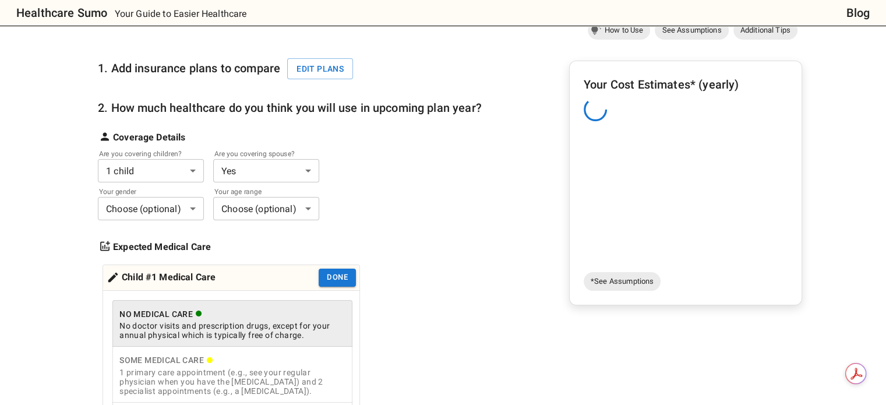
click at [190, 367] on div "1 primary care appointment (e.g., see your regular physician when you have the …" at bounding box center [232, 381] width 226 height 28
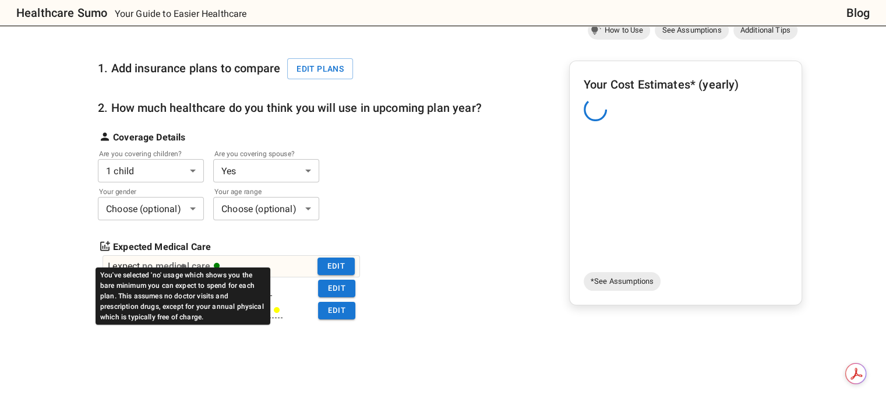
click at [189, 259] on div "no medical care" at bounding box center [180, 266] width 77 height 14
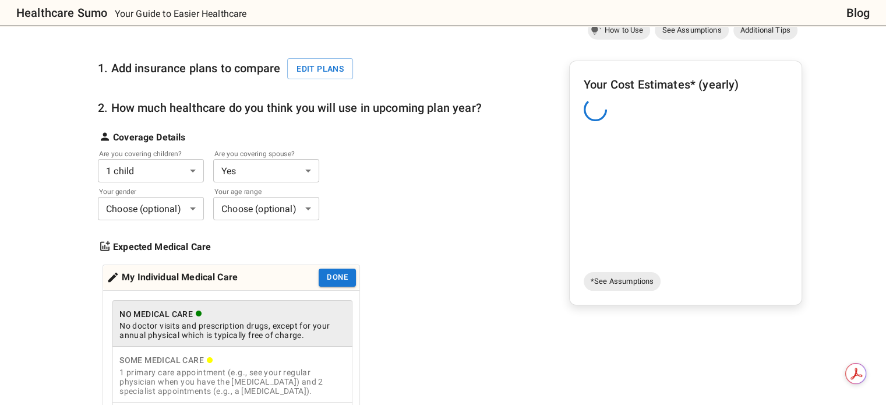
click at [194, 353] on div "Some Medical Care" at bounding box center [232, 360] width 226 height 15
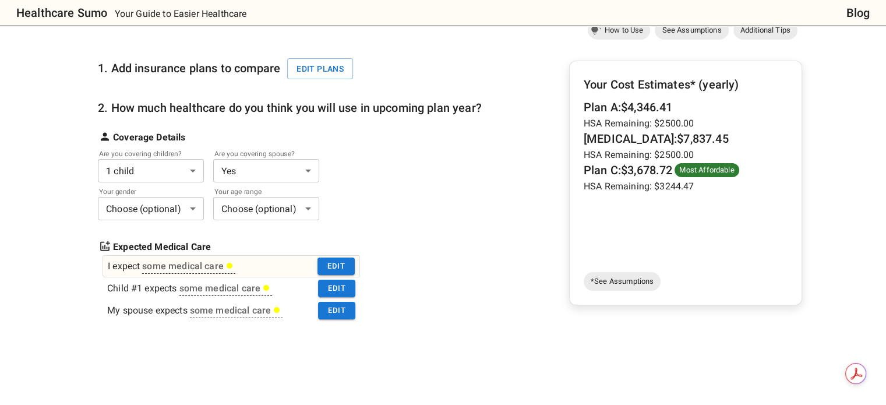
click at [164, 259] on div "some medical care" at bounding box center [187, 266] width 91 height 14
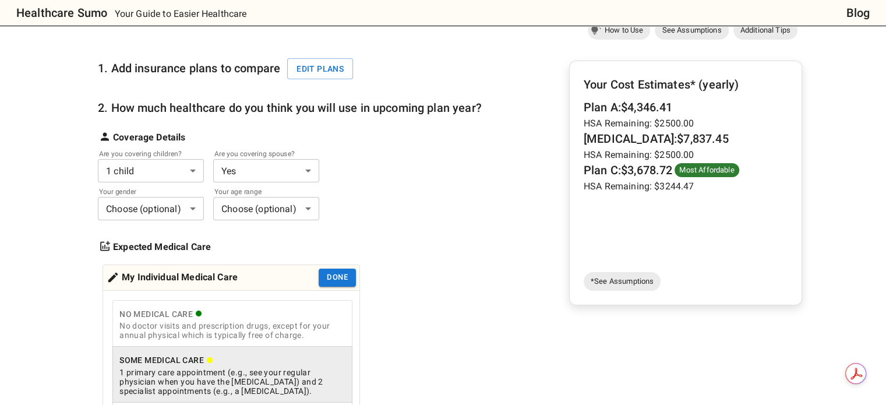
click at [183, 321] on div "No doctor visits and prescription drugs, except for your annual physical which …" at bounding box center [232, 330] width 226 height 19
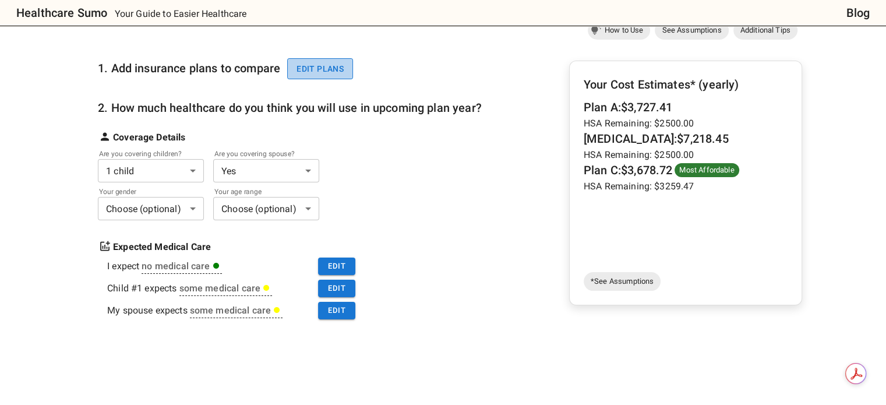
click at [309, 58] on button "Edit plans" at bounding box center [320, 69] width 66 height 22
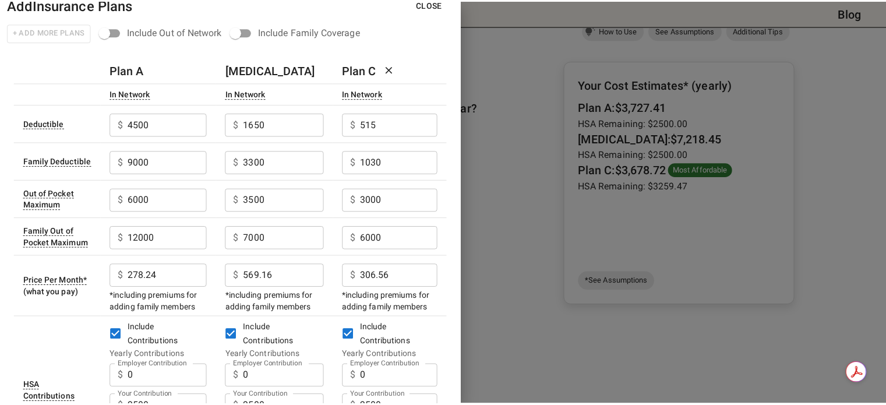
scroll to position [0, 0]
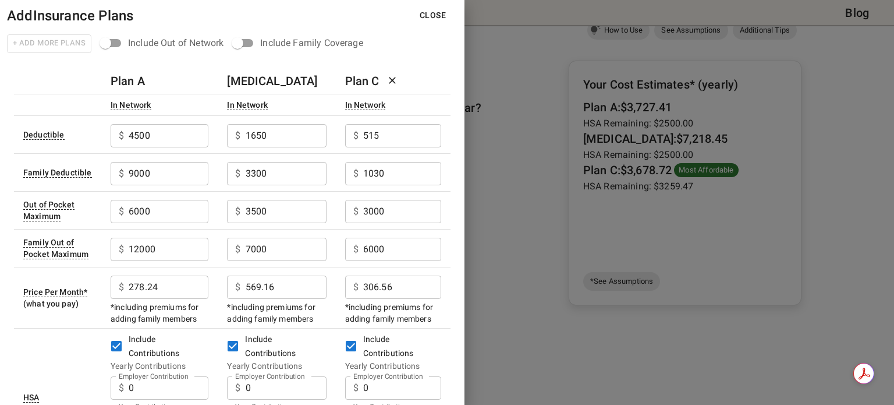
click at [438, 10] on button "Close" at bounding box center [432, 16] width 45 height 22
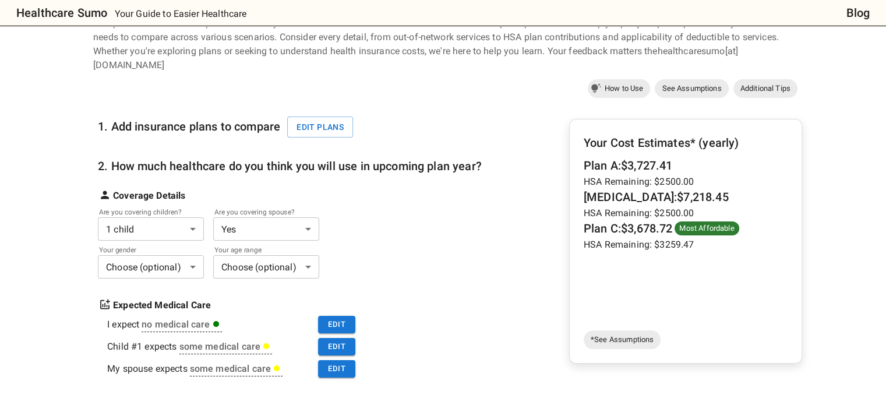
scroll to position [845, 0]
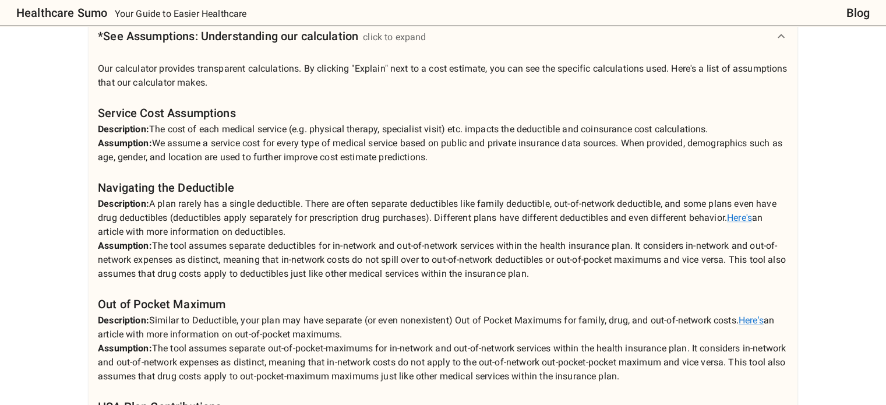
scroll to position [233, 0]
